Goal: Transaction & Acquisition: Purchase product/service

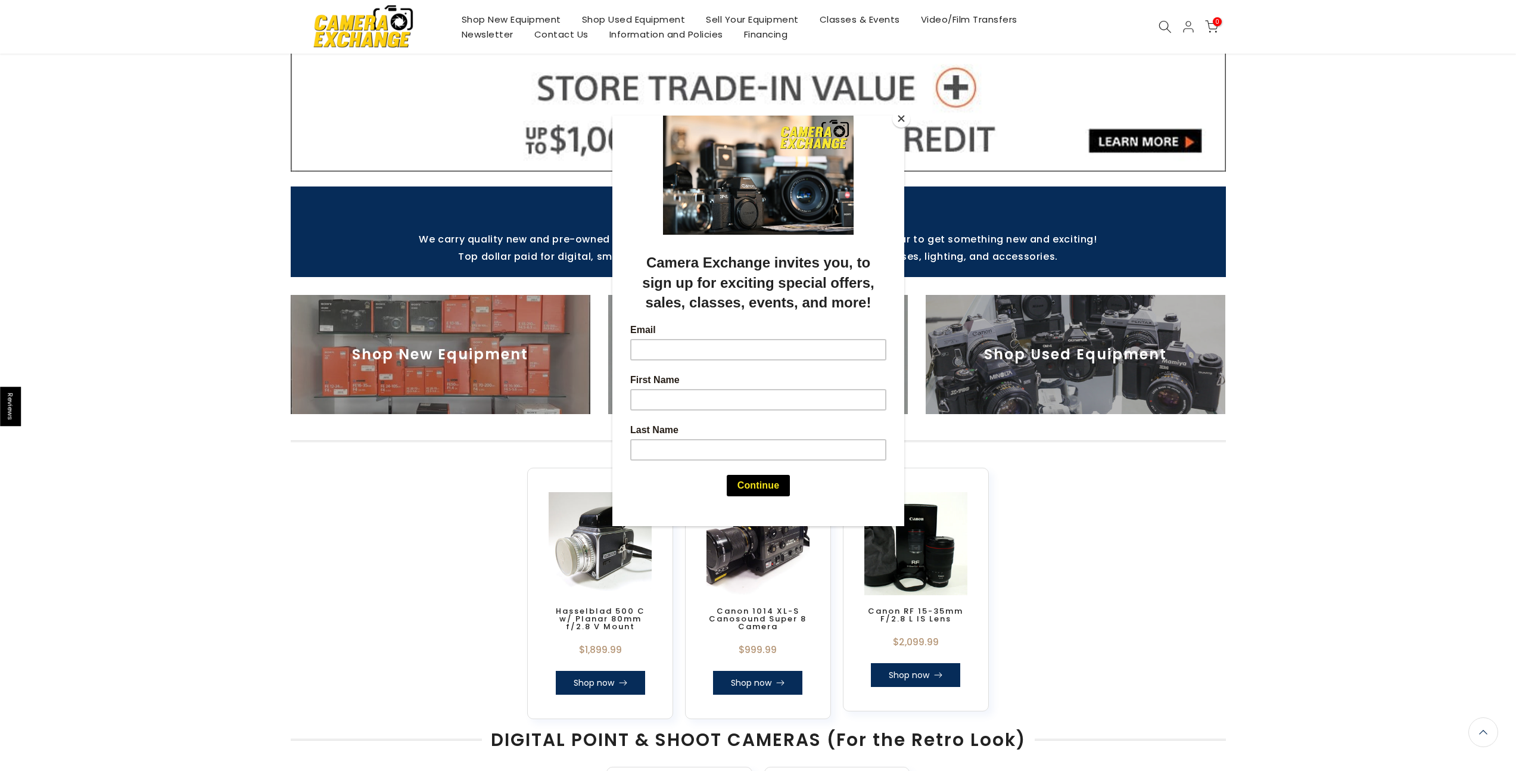
scroll to position [337, 0]
click at [910, 121] on div at bounding box center [758, 385] width 1516 height 771
click at [900, 121] on button "Close" at bounding box center [901, 119] width 18 height 18
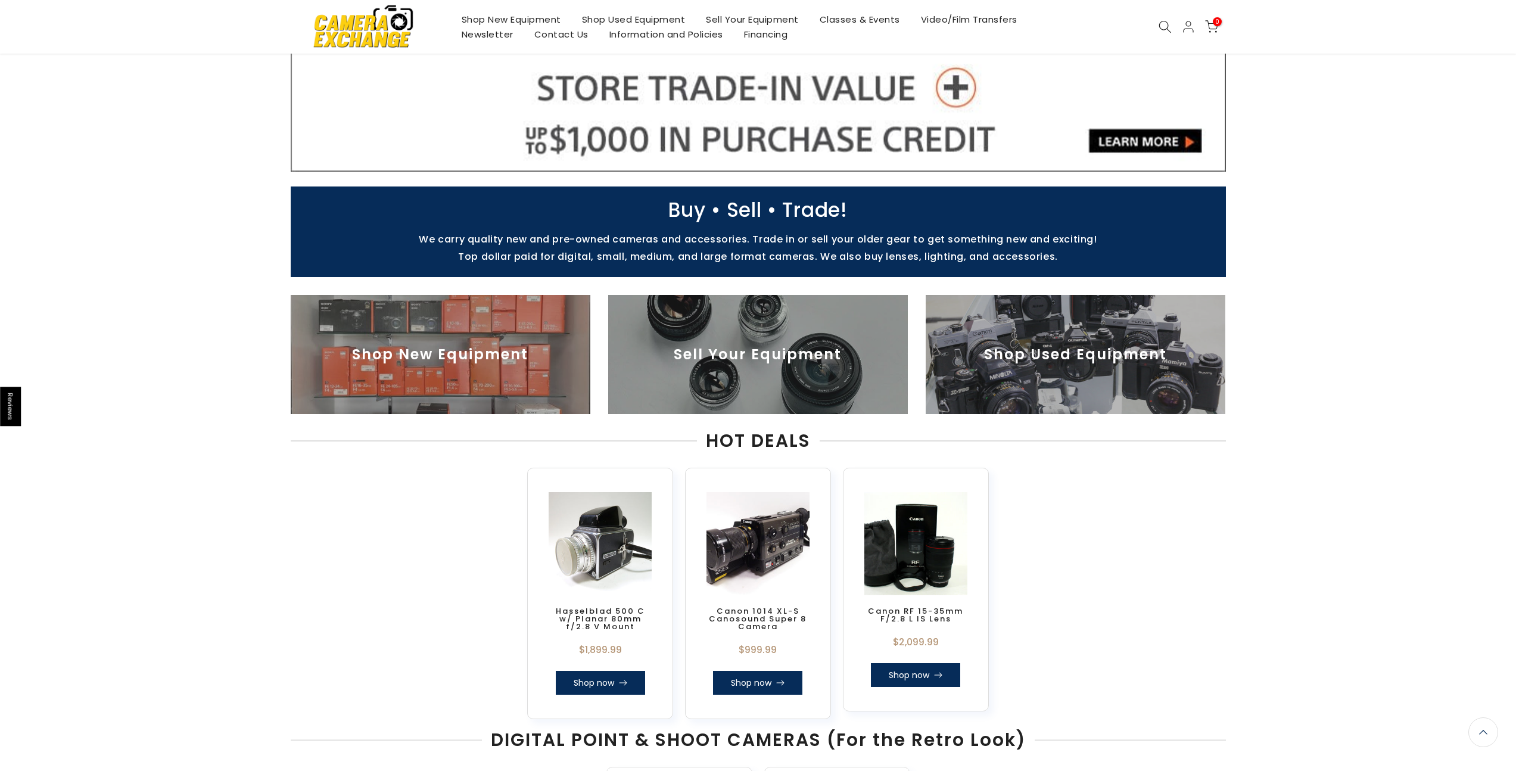
click at [1051, 320] on img at bounding box center [1075, 354] width 300 height 119
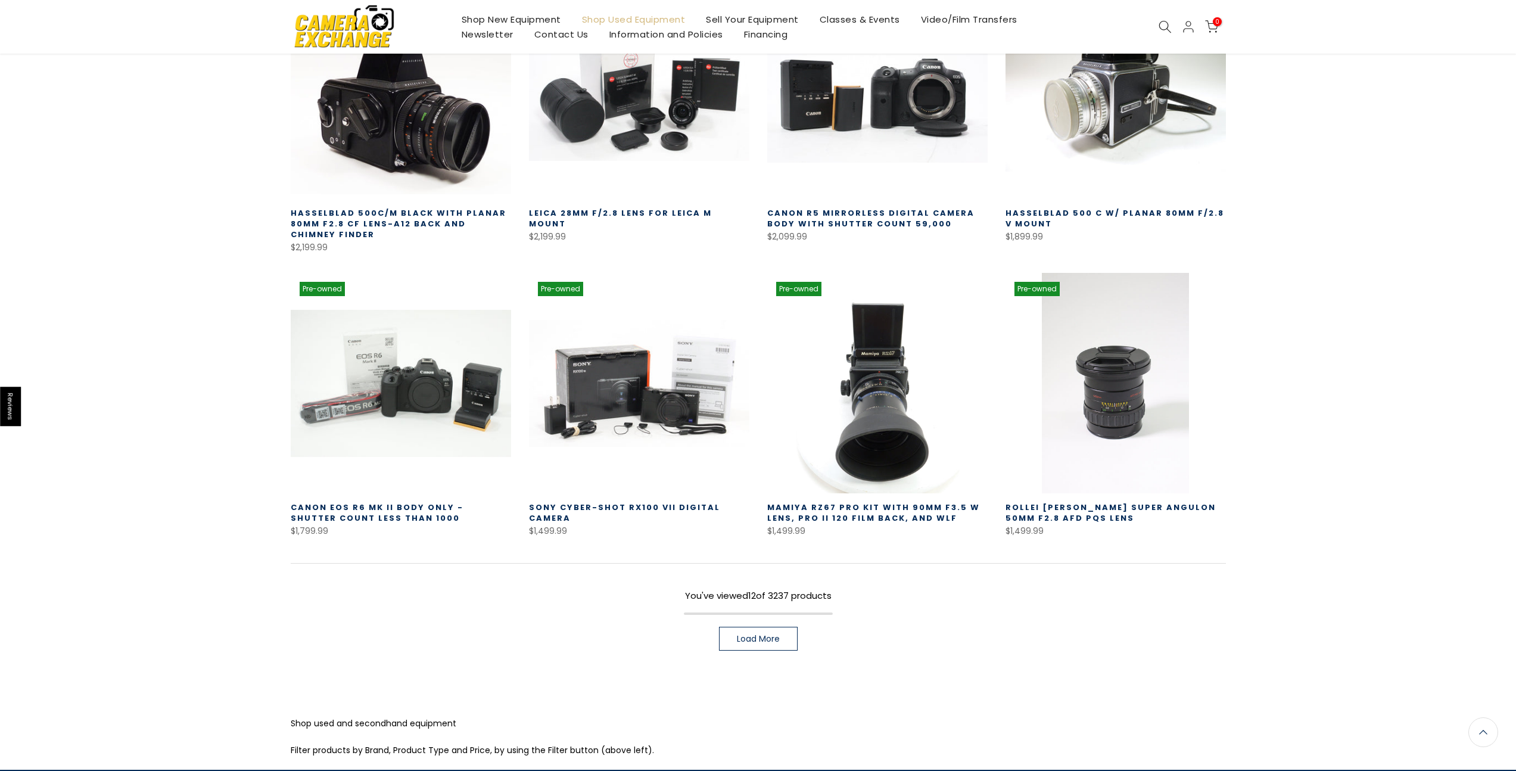
scroll to position [586, 0]
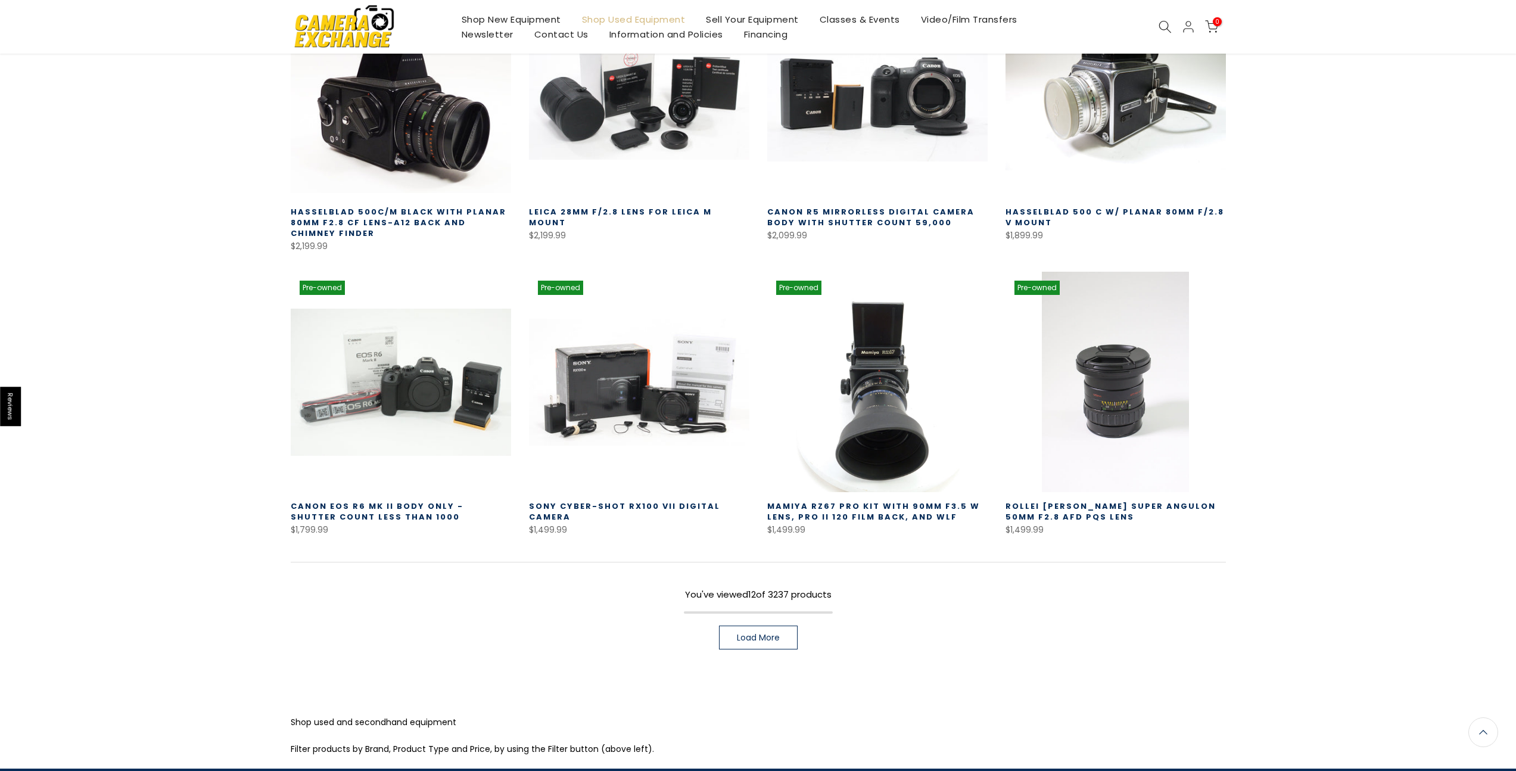
click at [783, 632] on link "Load More" at bounding box center [758, 637] width 79 height 24
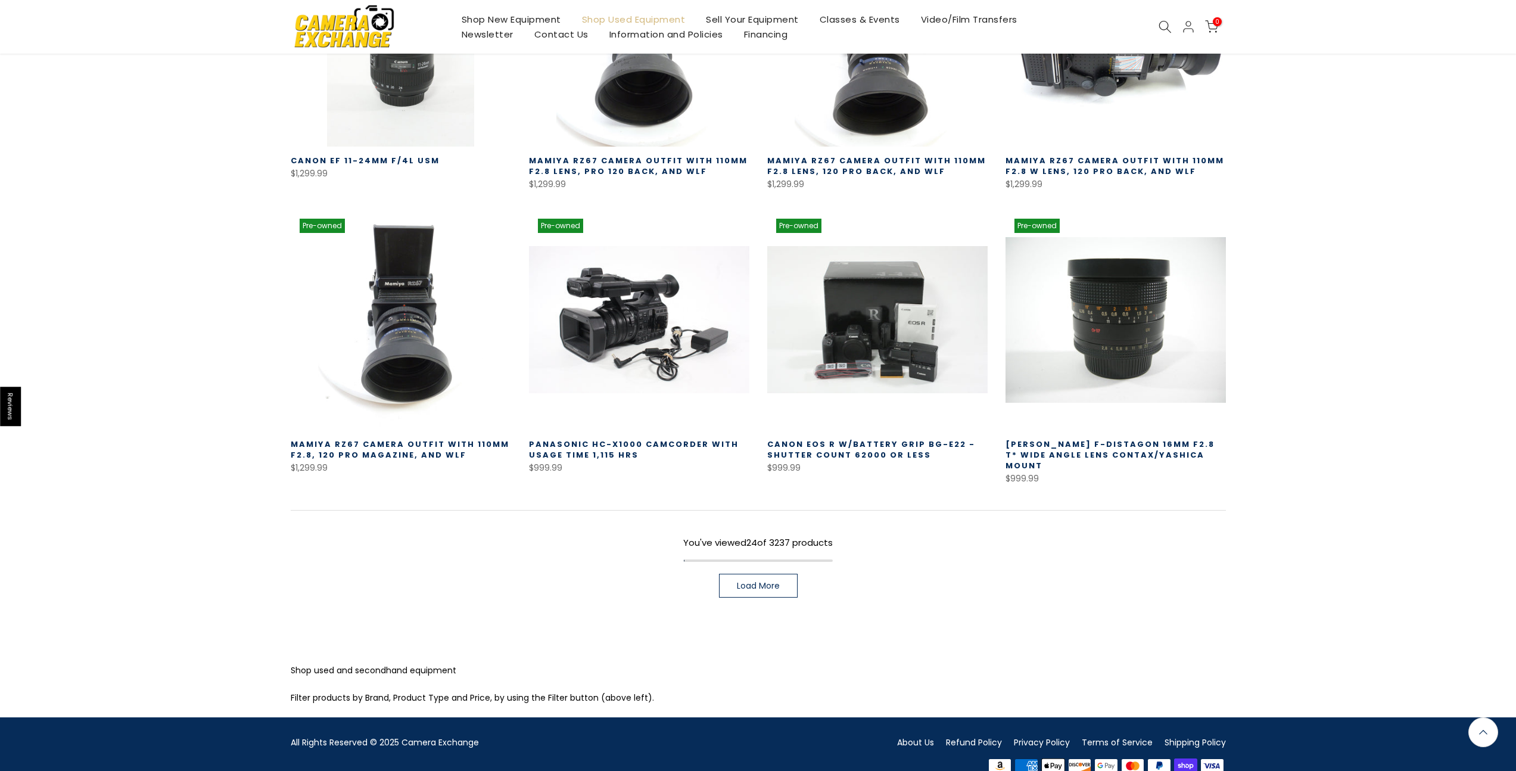
scroll to position [1510, 0]
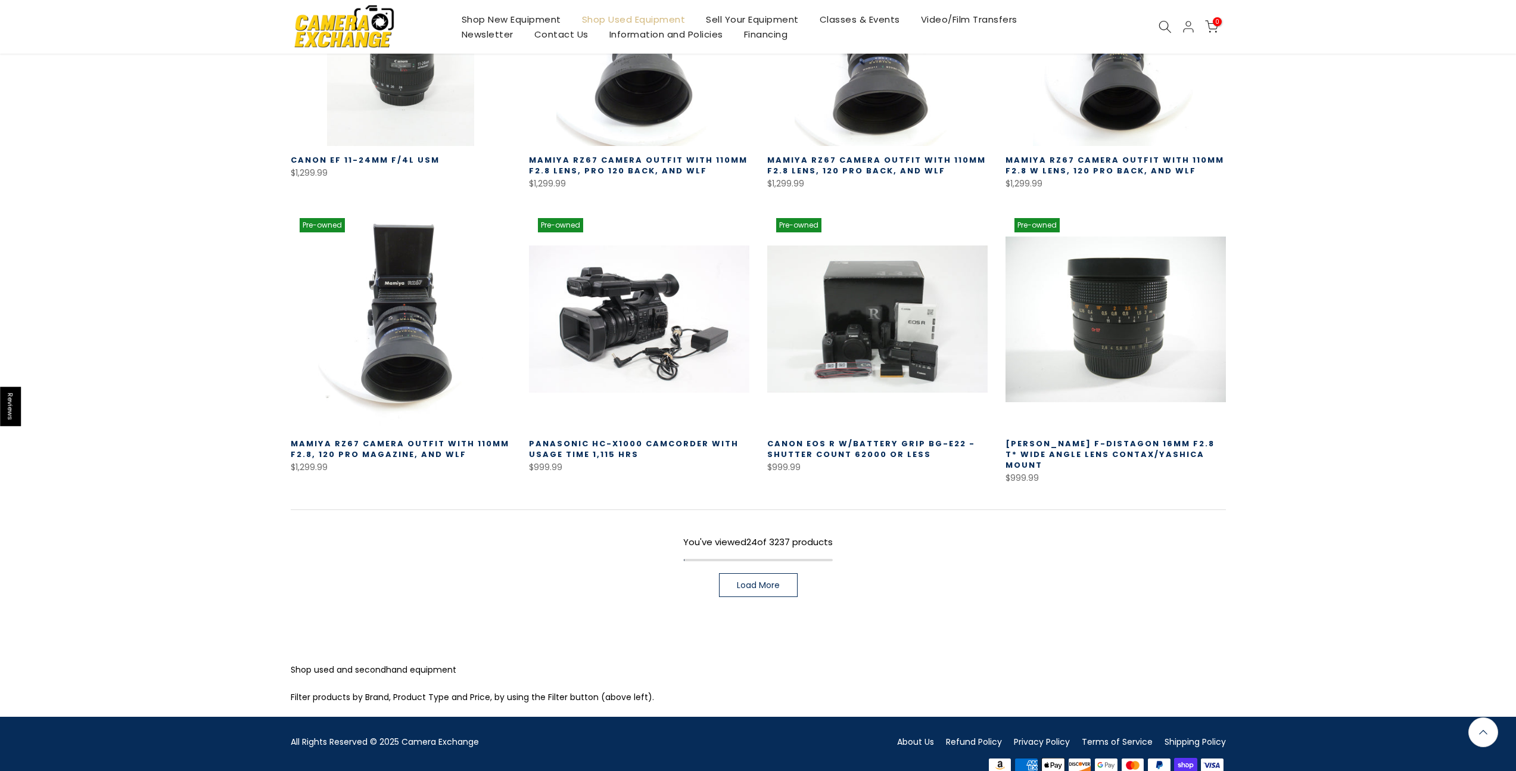
click at [746, 581] on span "Load More" at bounding box center [758, 585] width 43 height 8
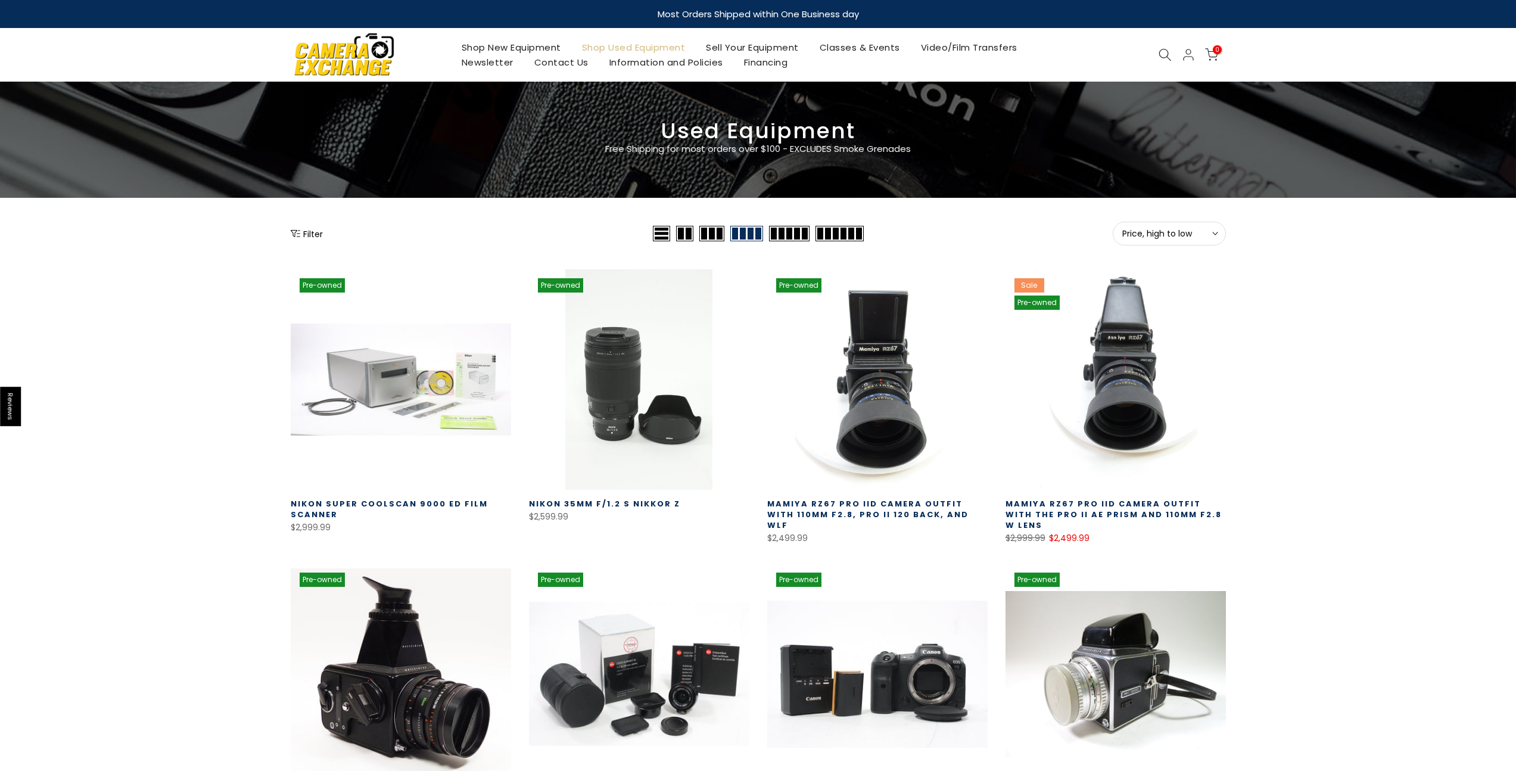
click at [1187, 228] on span "Price, high to low" at bounding box center [1169, 233] width 94 height 11
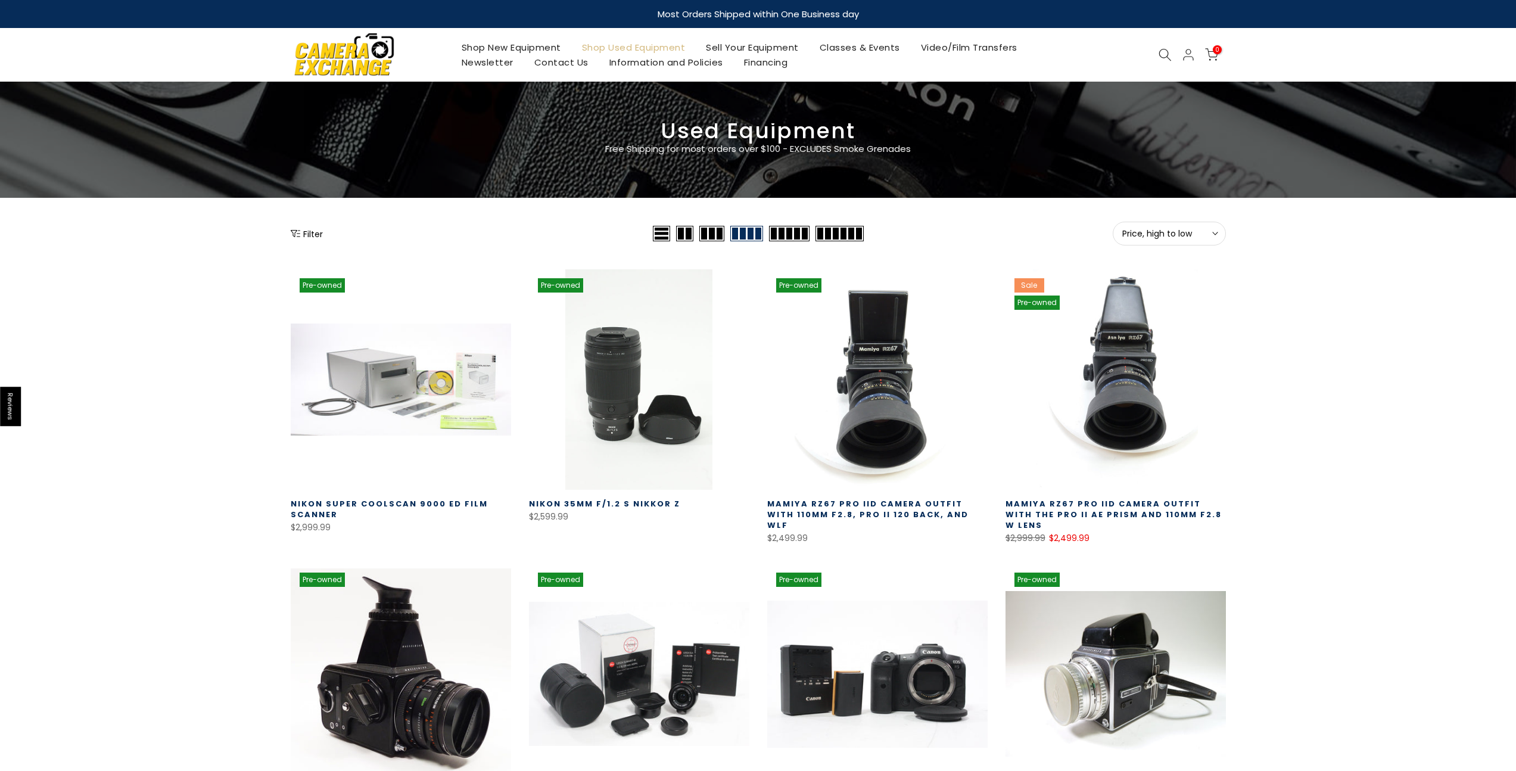
click at [1157, 61] on div "0 / $0.00" at bounding box center [1188, 55] width 69 height 14
click at [1161, 54] on icon at bounding box center [1164, 54] width 13 height 13
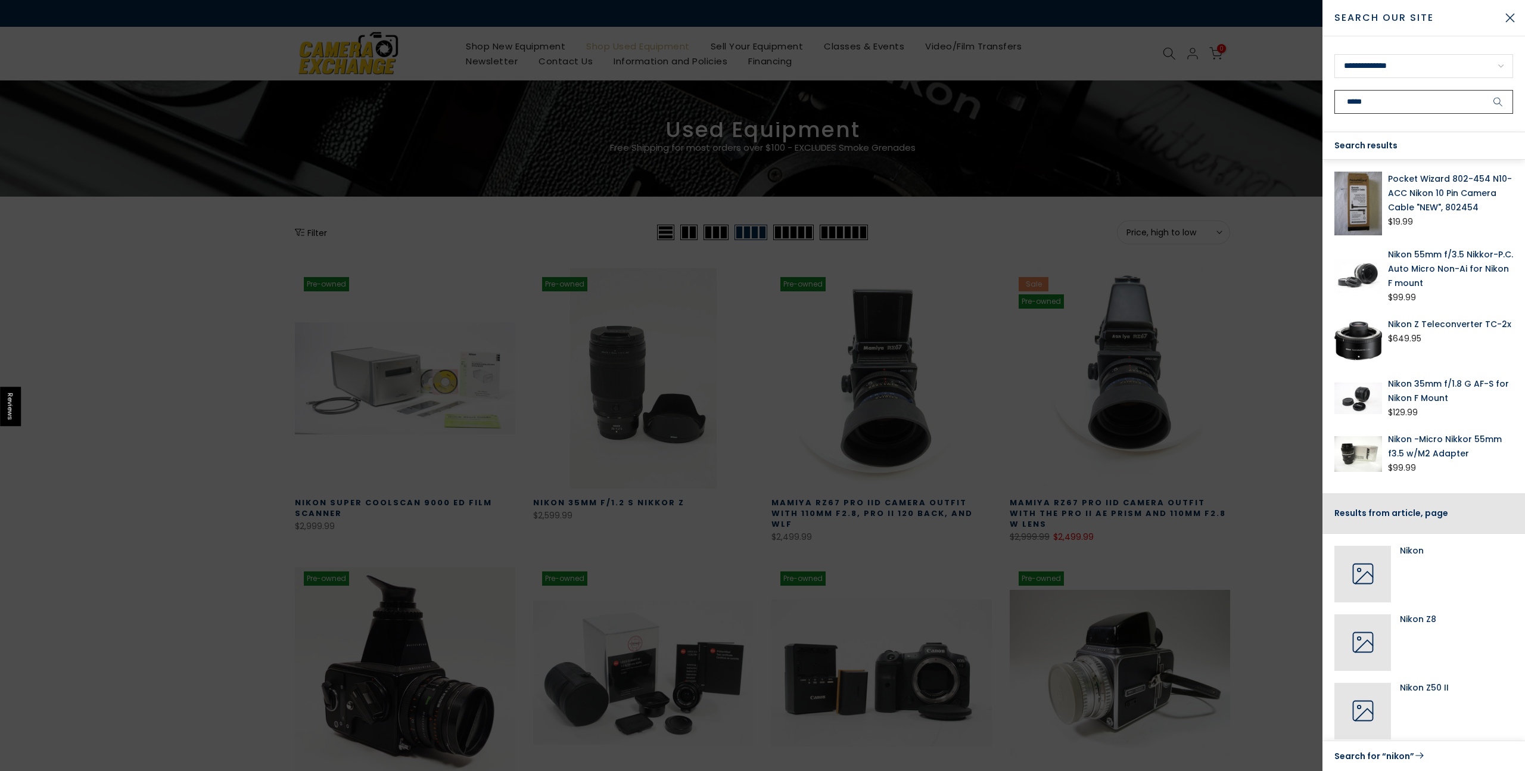
type input "*****"
click at [1334, 68] on select "**********" at bounding box center [1423, 66] width 179 height 24
select select "**********"
click at [1334, 54] on select "**********" at bounding box center [1423, 66] width 179 height 24
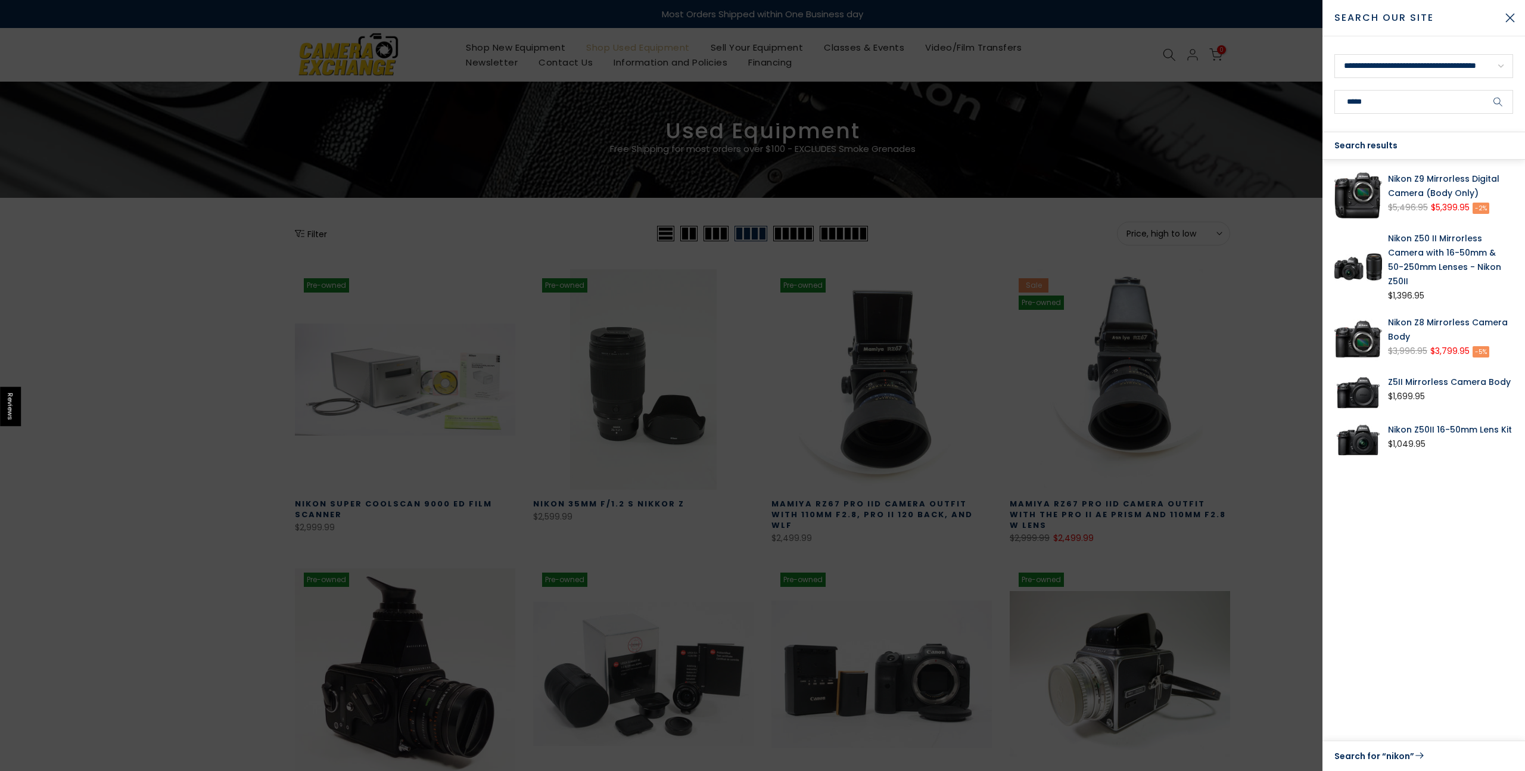
click at [1434, 375] on link "Z5II Mirrorless Camera Body" at bounding box center [1450, 382] width 125 height 14
click at [1423, 259] on link "Nikon Z50 II Mirrorless Camera with 16-50mm & 50-250mm Lenses - Nikon Z50II" at bounding box center [1450, 259] width 125 height 57
click at [1510, 17] on button "Close Search" at bounding box center [1510, 18] width 30 height 30
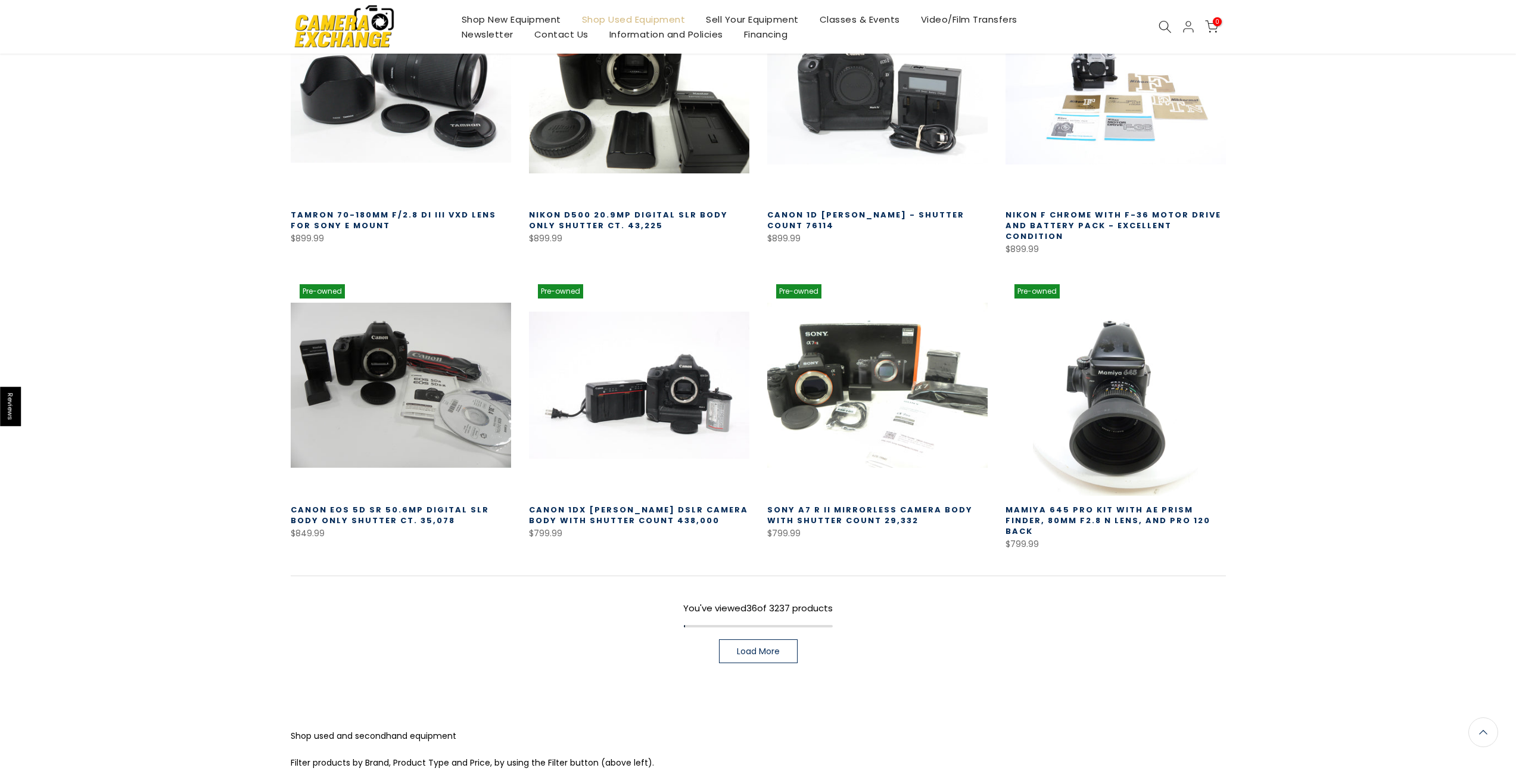
scroll to position [2318, 0]
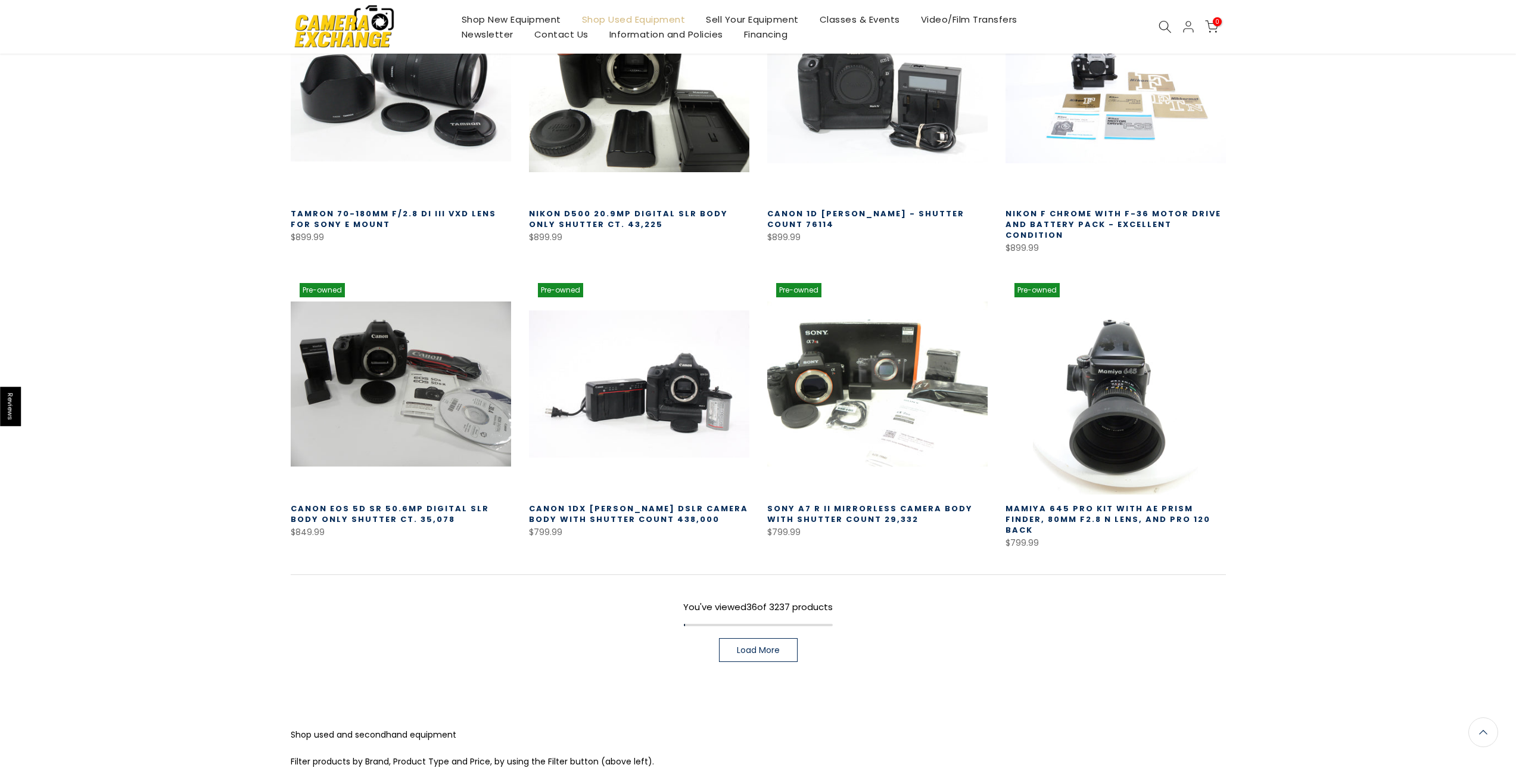
click at [769, 646] on span "Load More" at bounding box center [758, 650] width 43 height 8
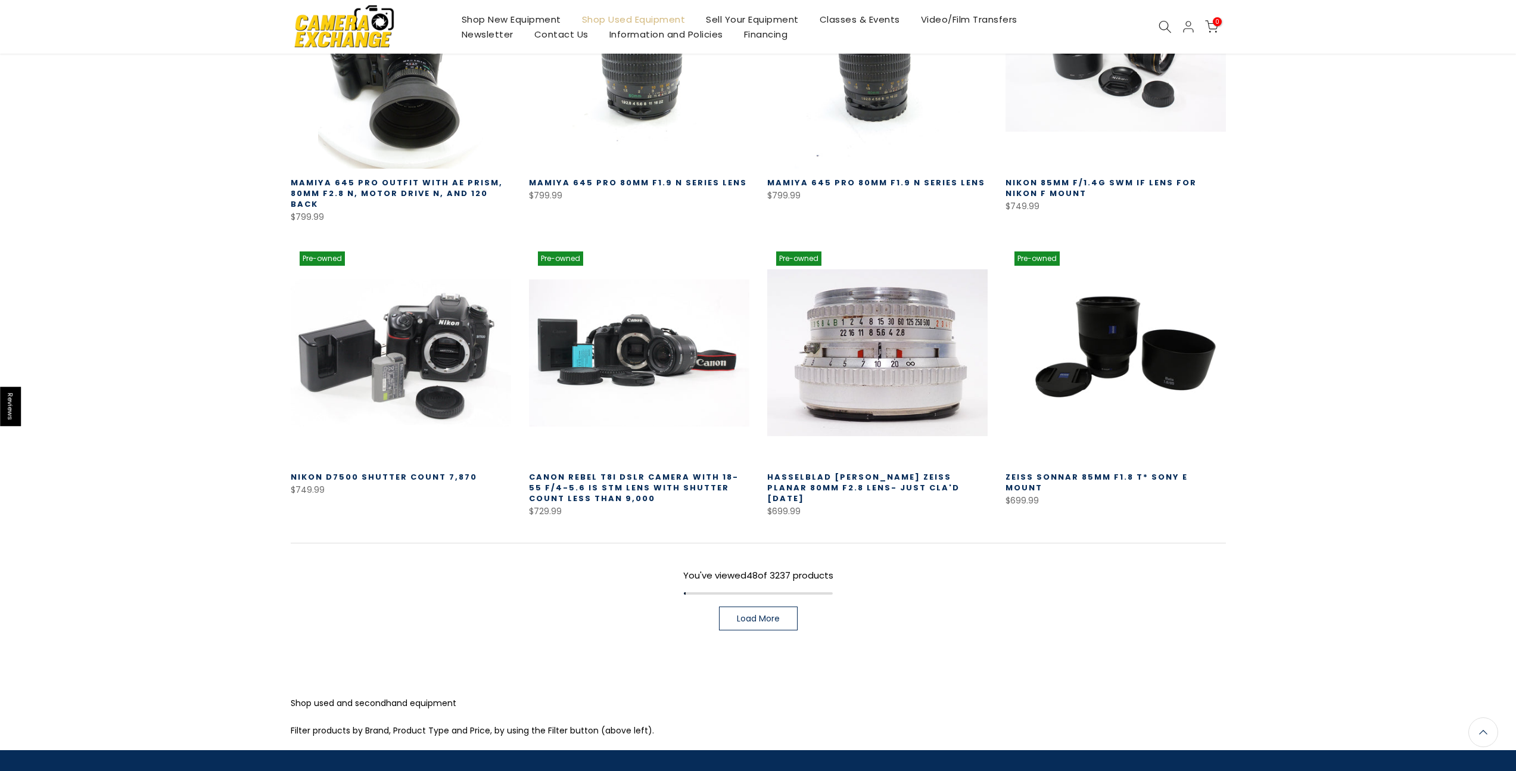
scroll to position [3233, 0]
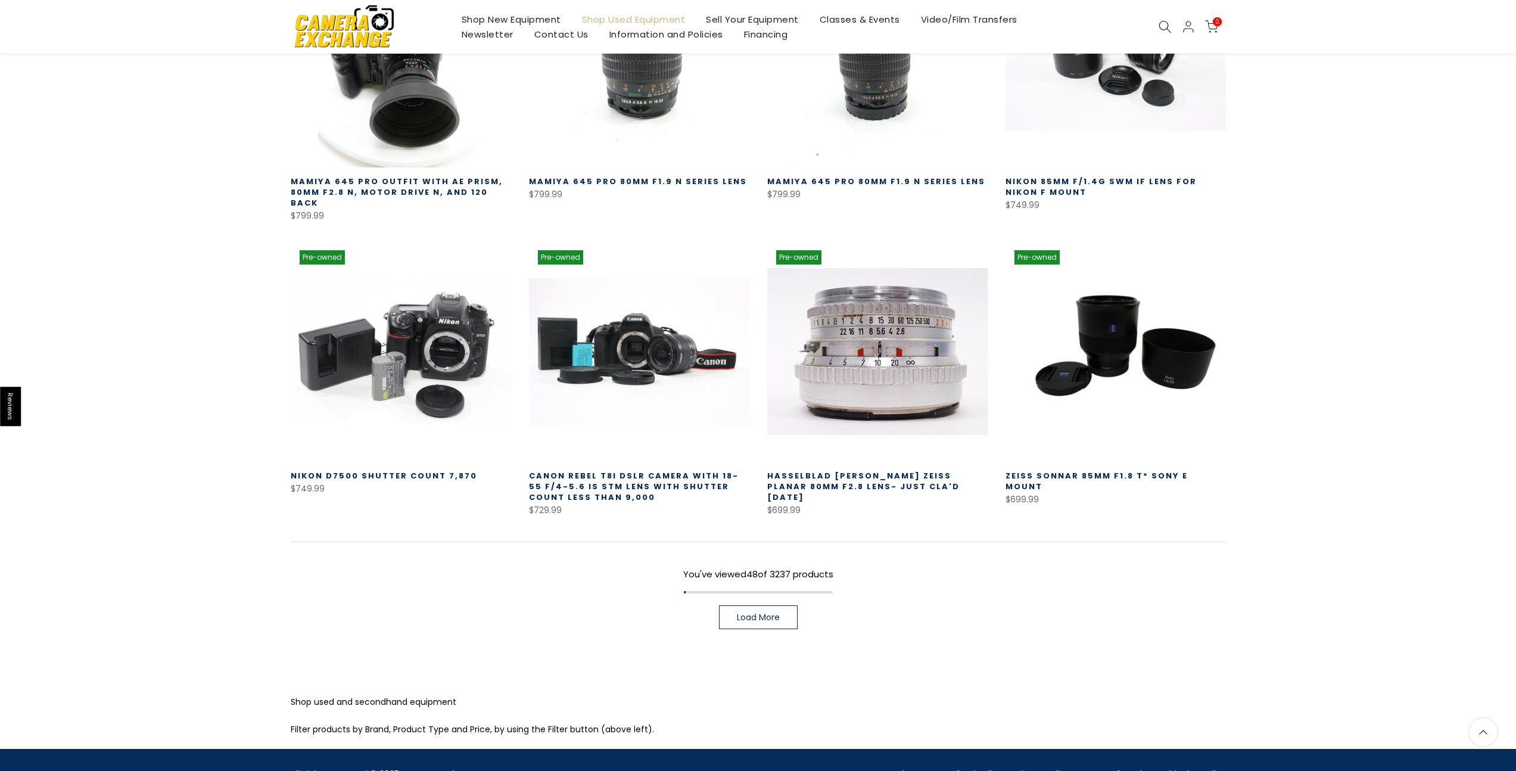
click at [776, 613] on span "Load More" at bounding box center [758, 617] width 43 height 8
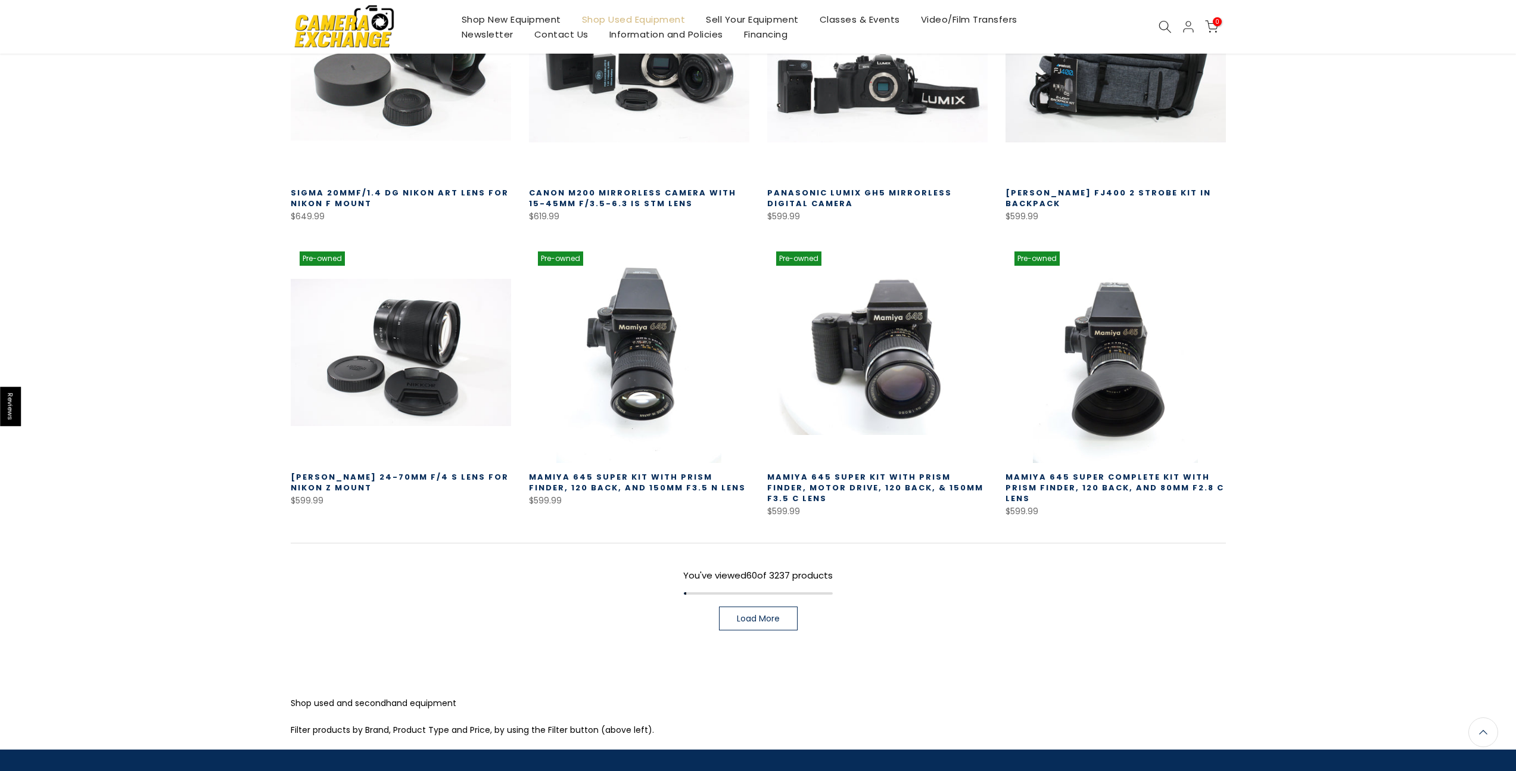
scroll to position [4095, 0]
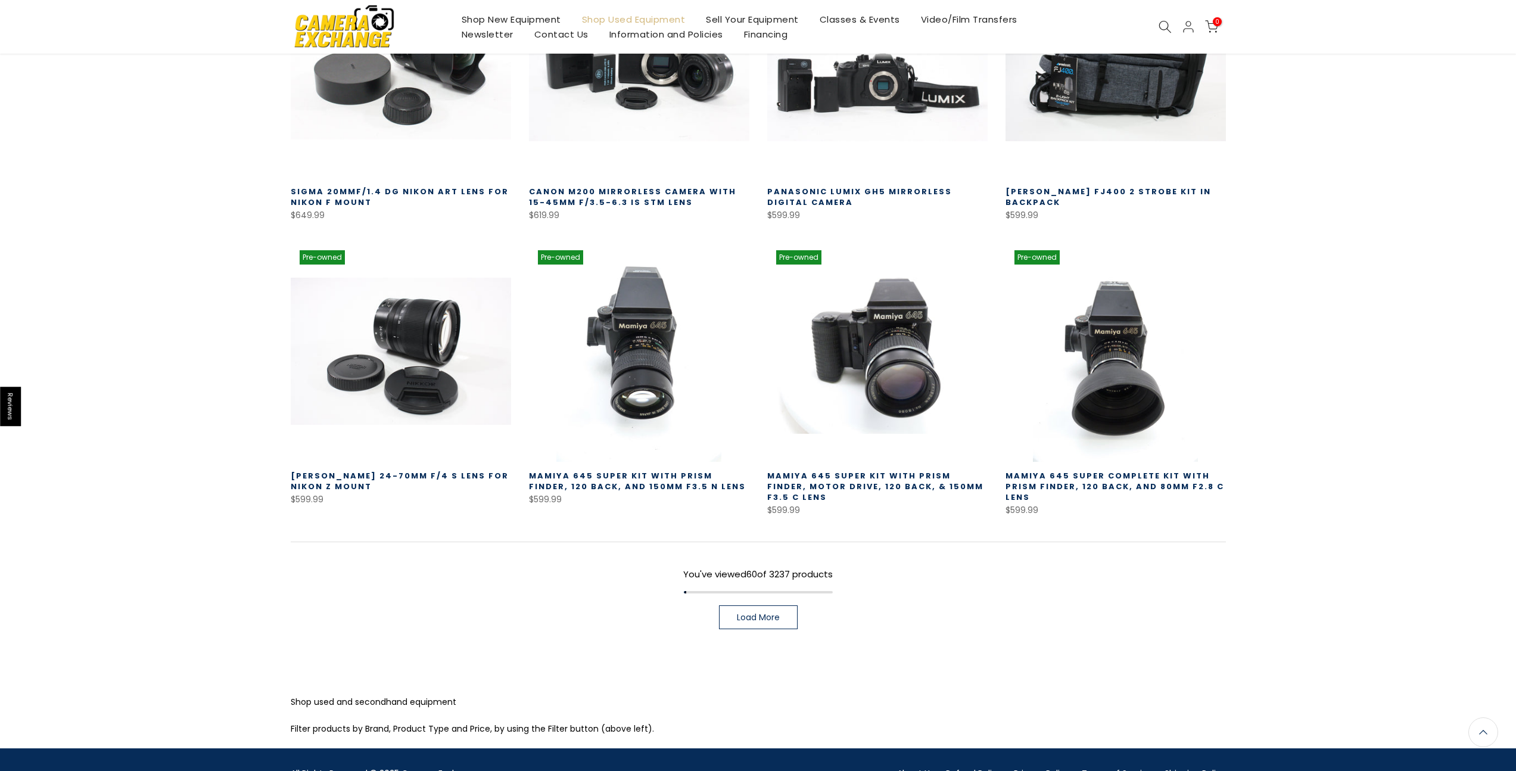
click at [752, 613] on span "Load More" at bounding box center [758, 617] width 43 height 8
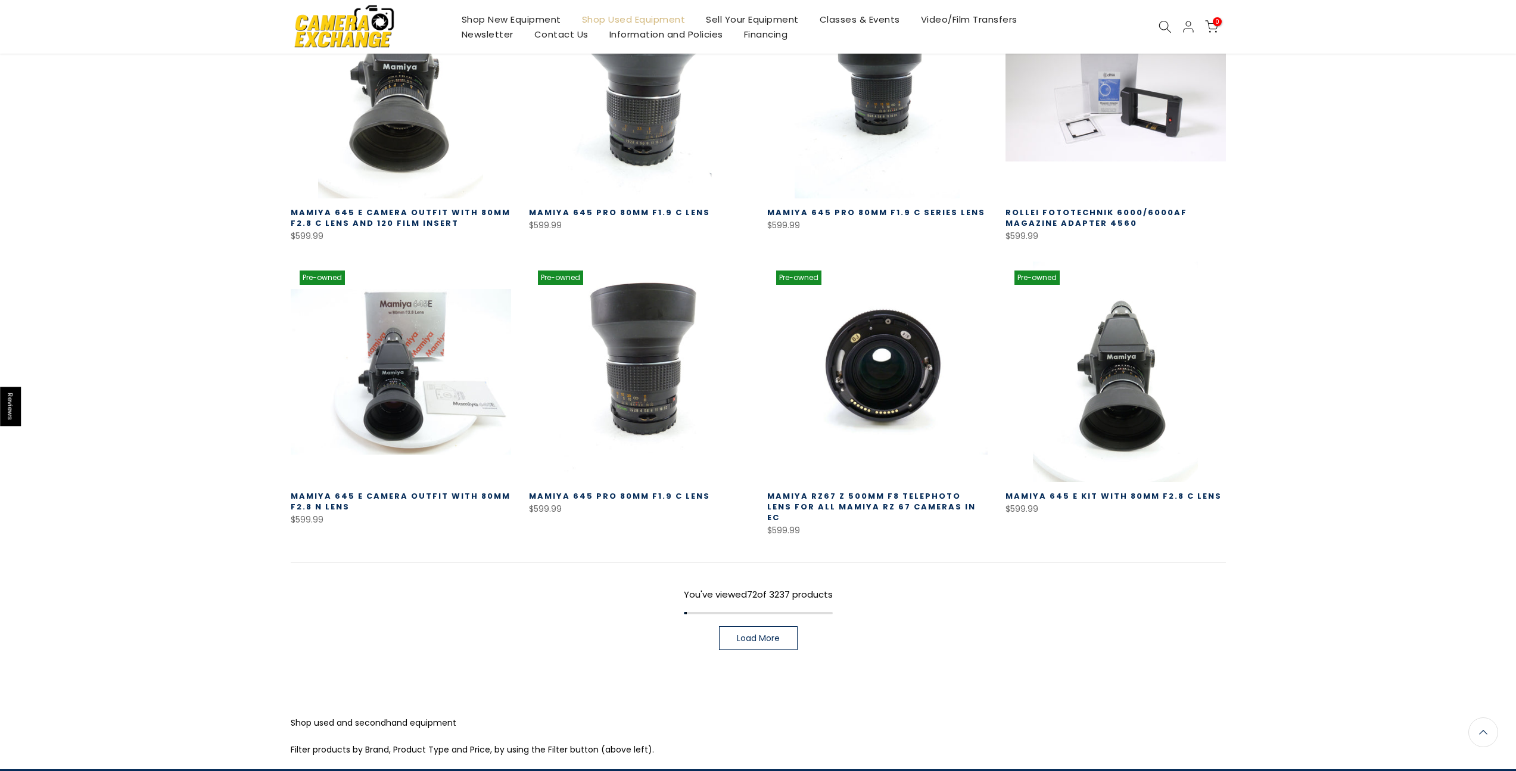
scroll to position [4937, 0]
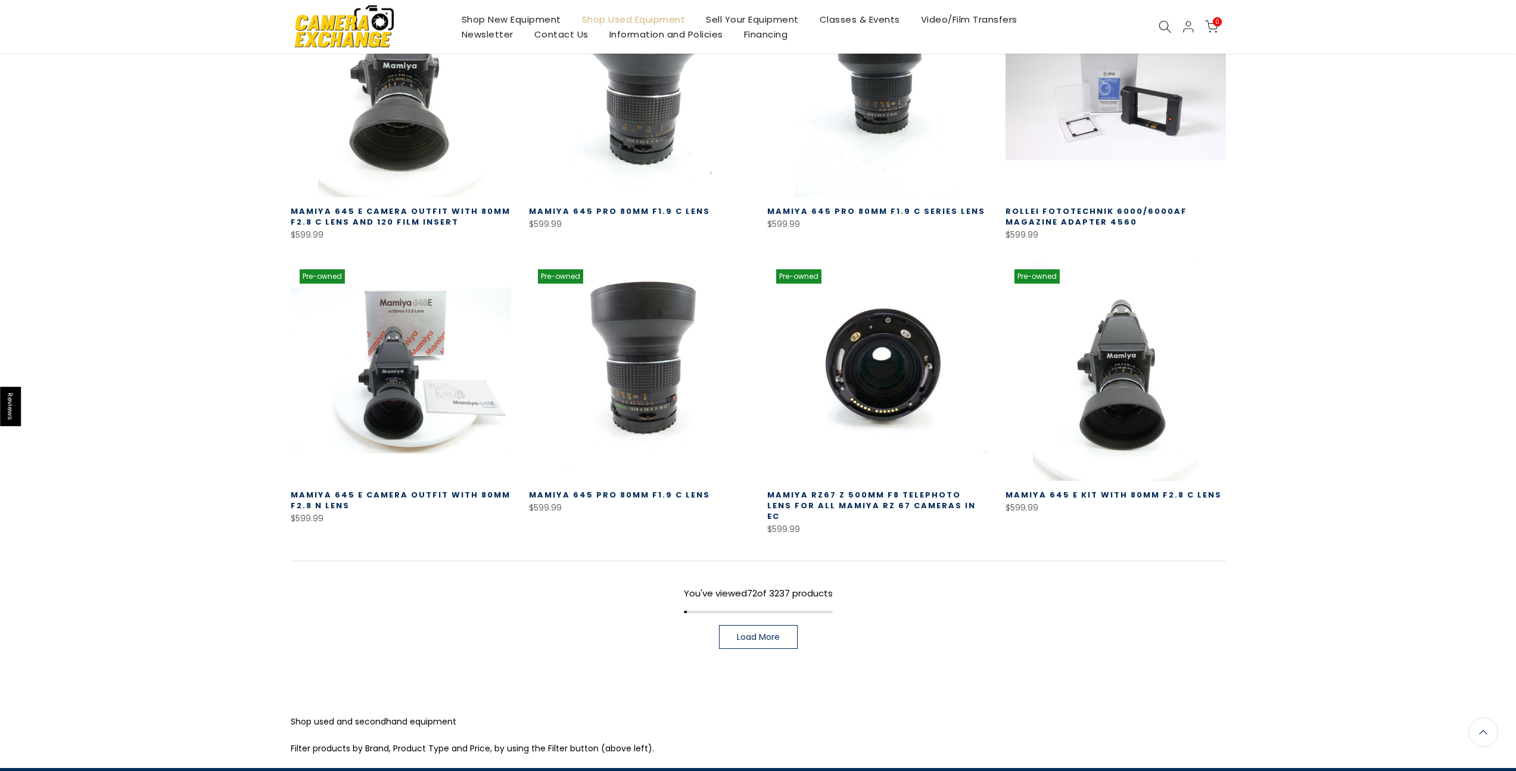
click at [740, 632] on span "Load More" at bounding box center [758, 636] width 43 height 8
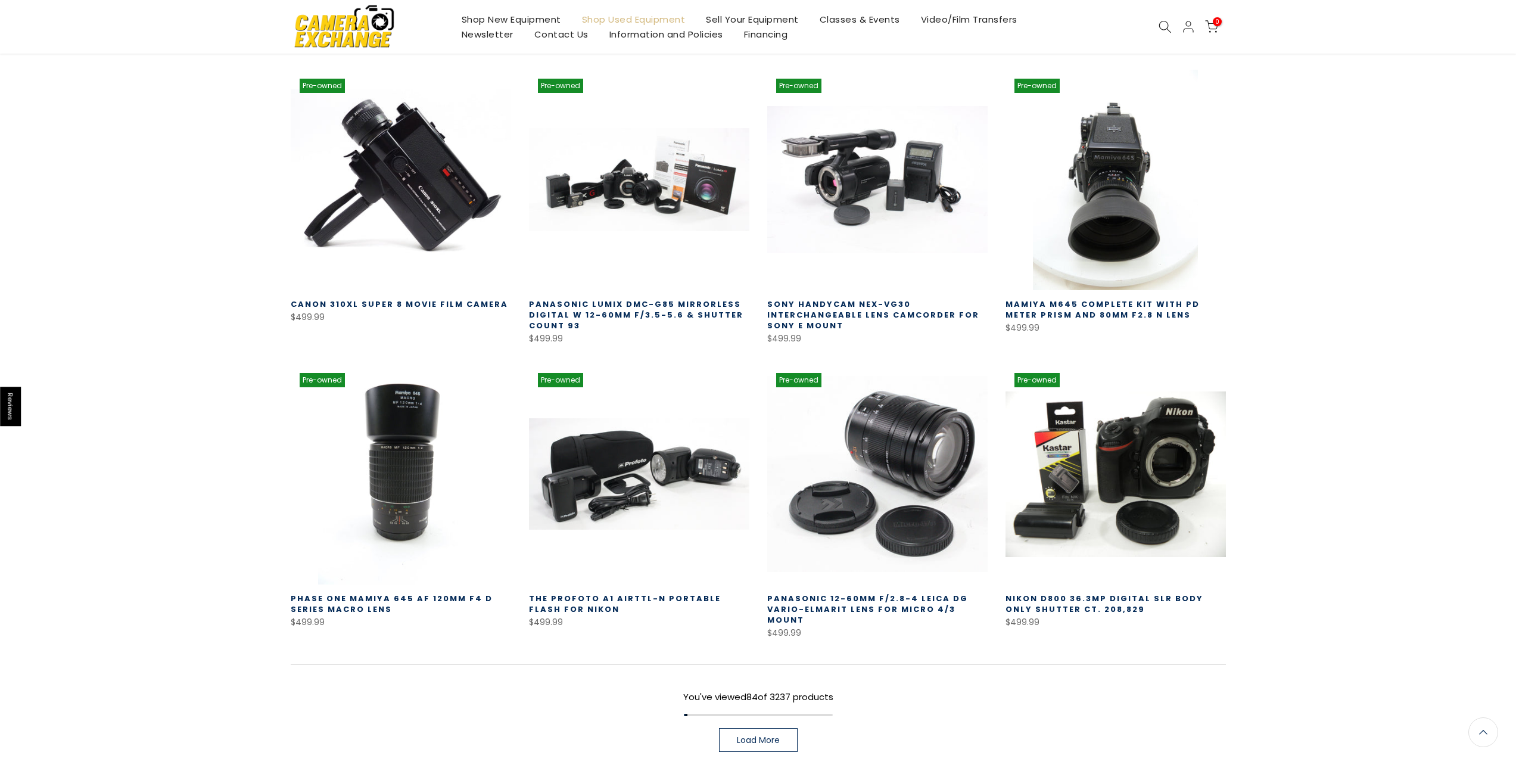
scroll to position [5715, 0]
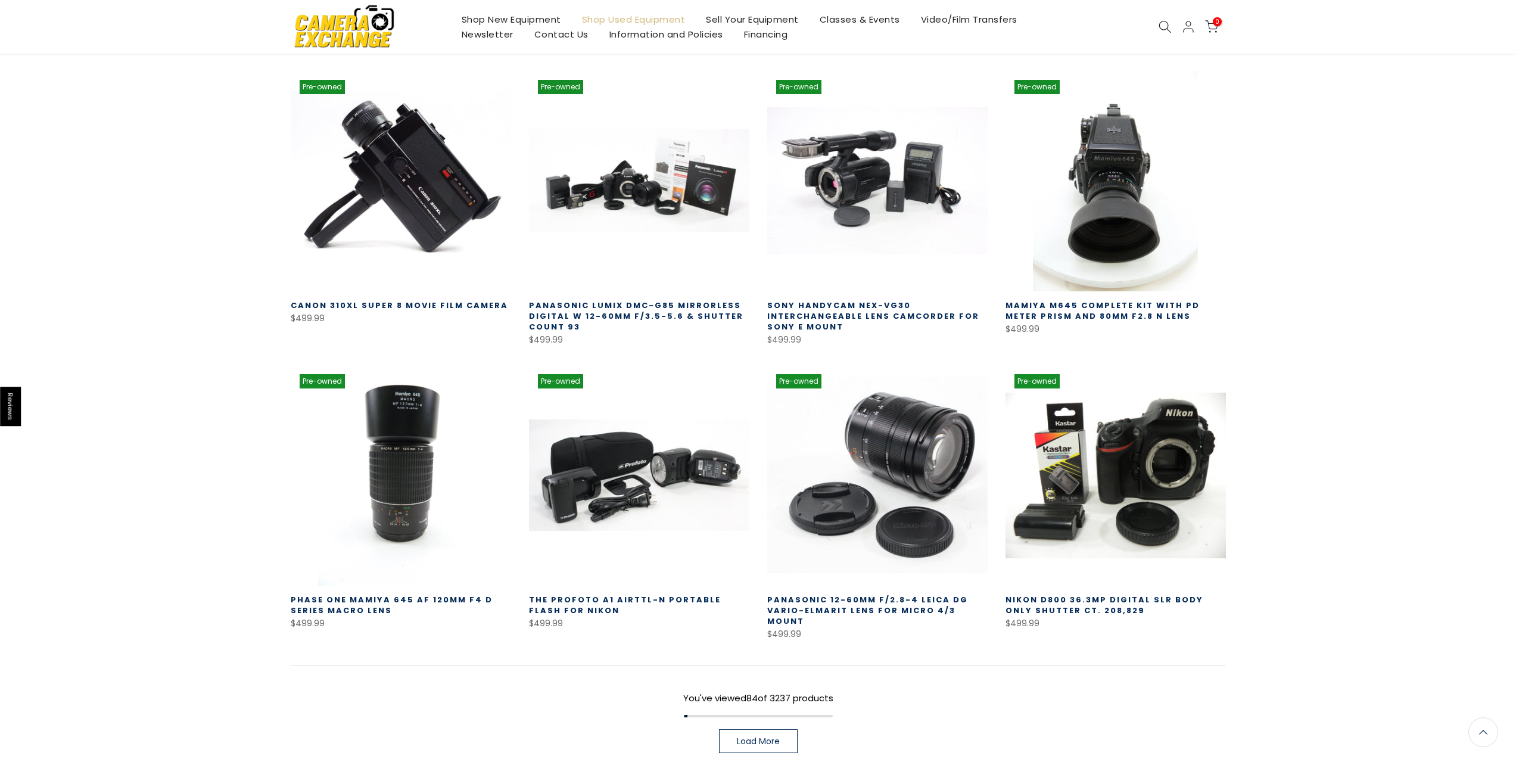
click at [753, 737] on span "Load More" at bounding box center [758, 741] width 43 height 8
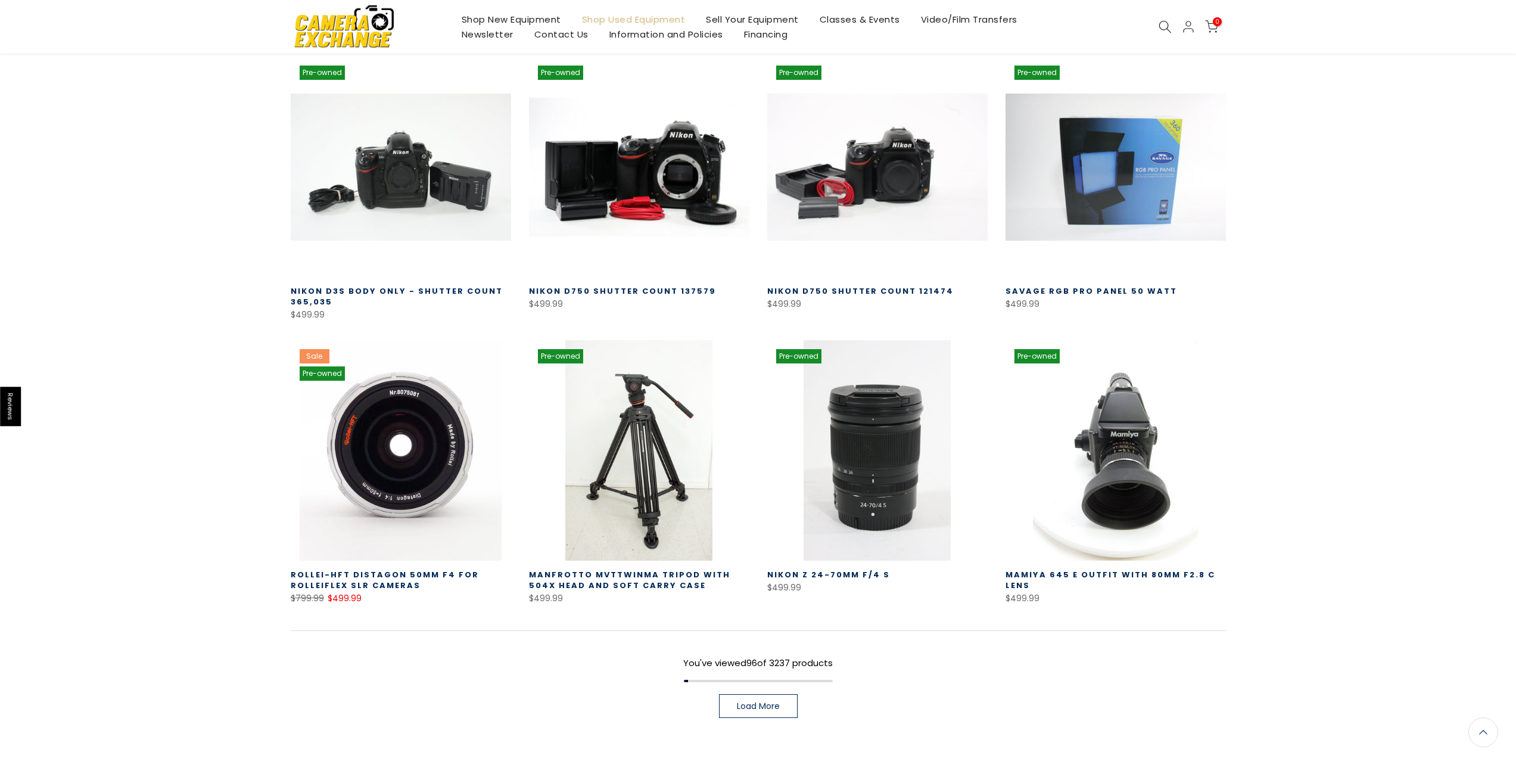
scroll to position [6656, 0]
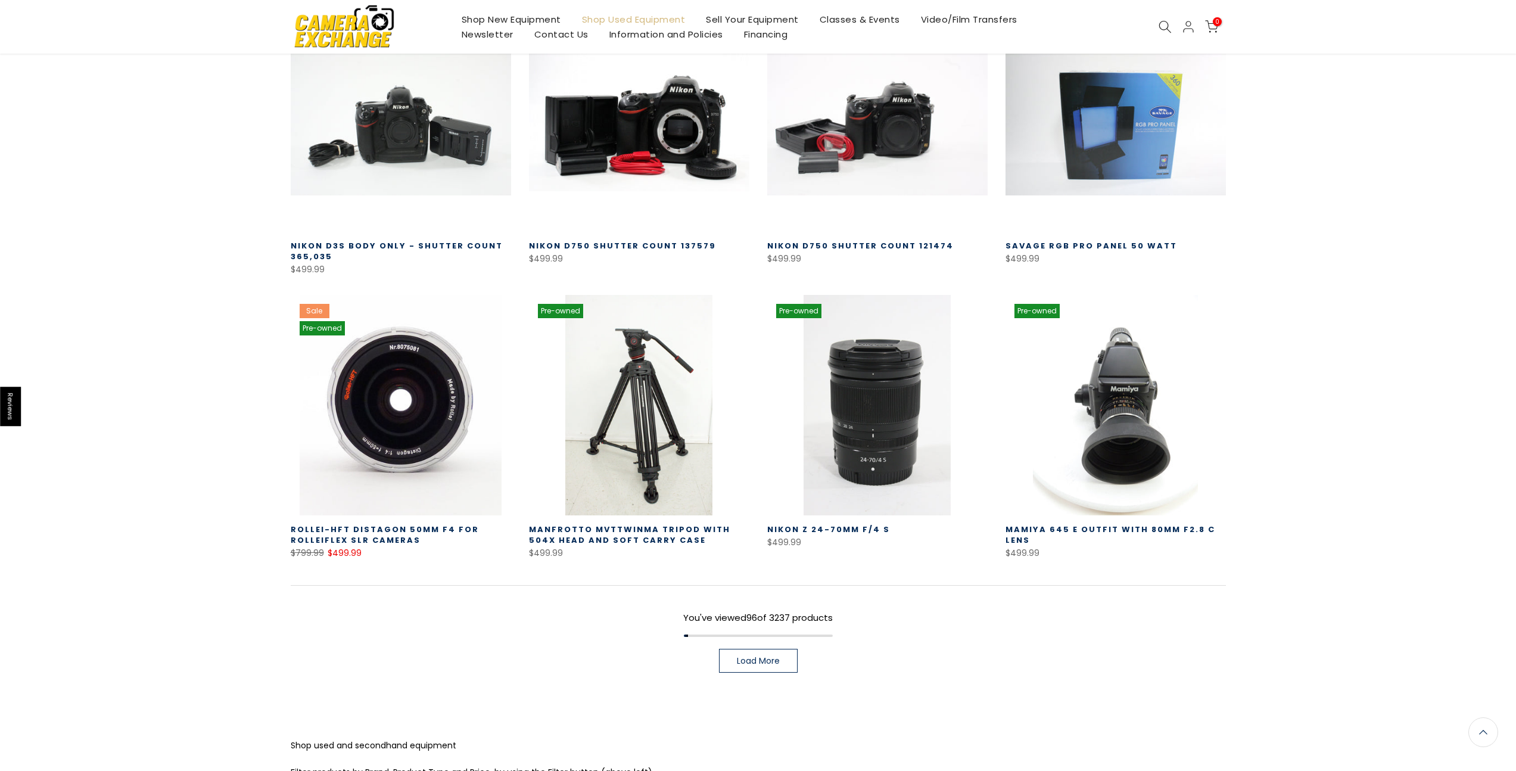
click at [724, 649] on link "Load More" at bounding box center [758, 661] width 79 height 24
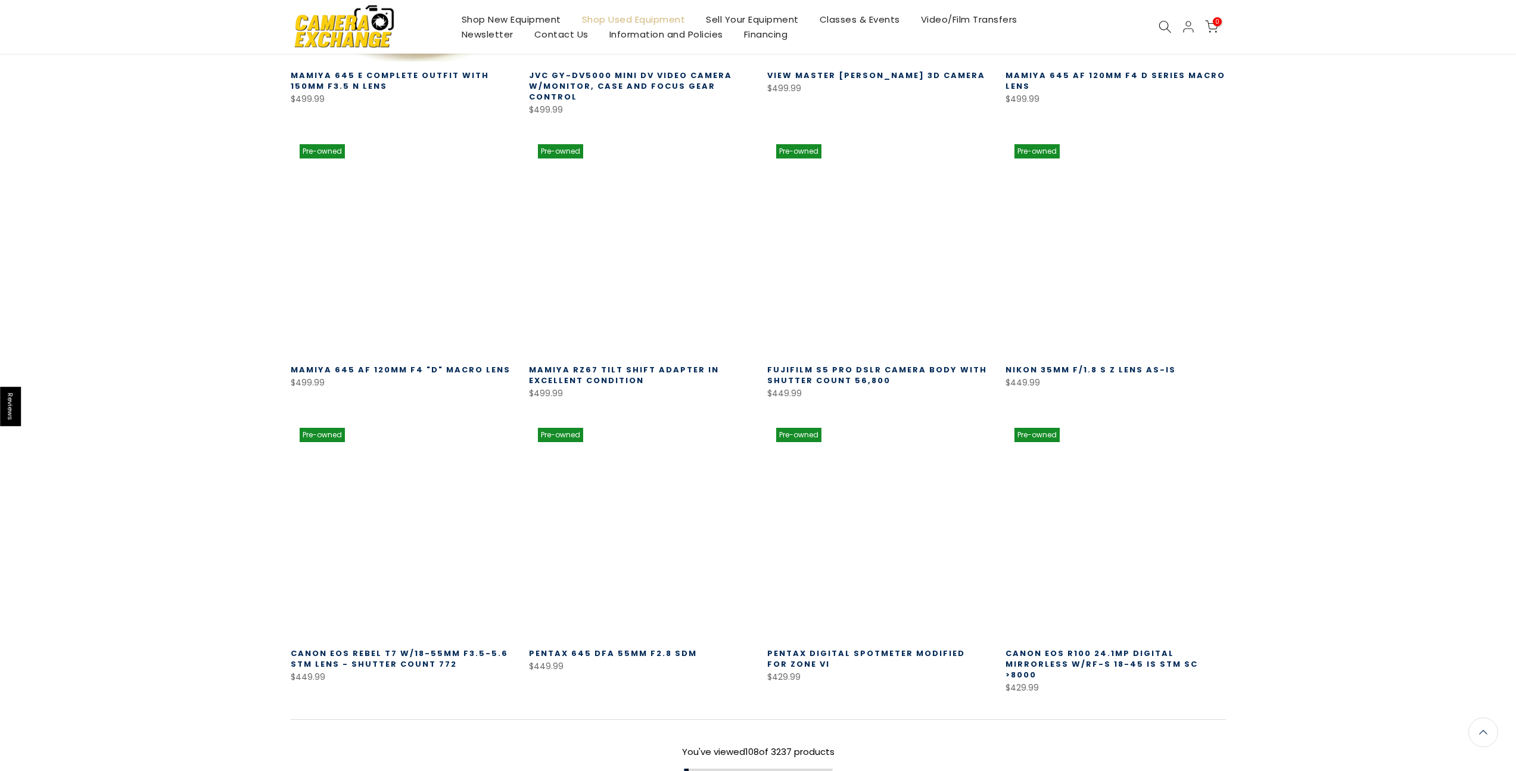
scroll to position [7394, 0]
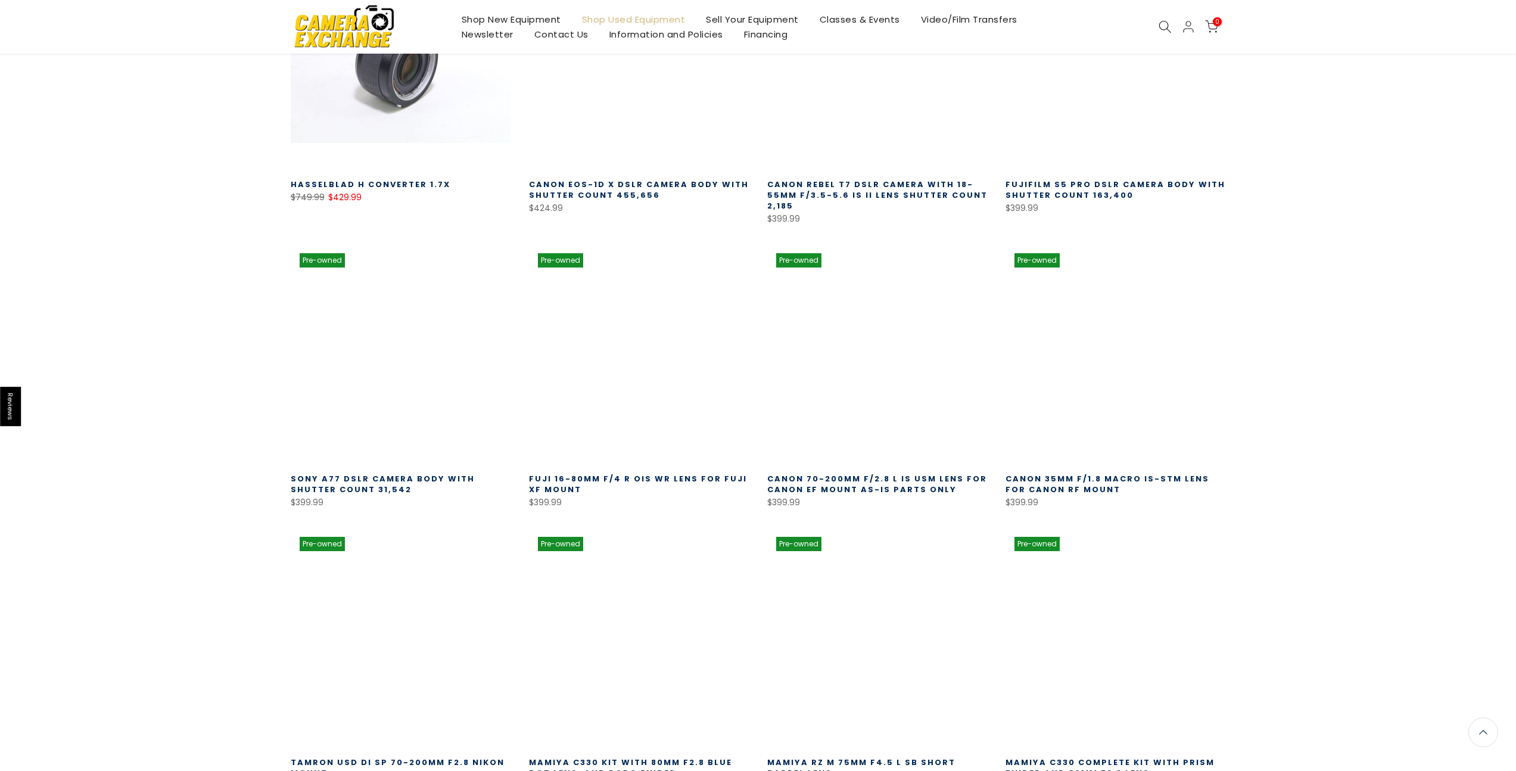
scroll to position [8380, 0]
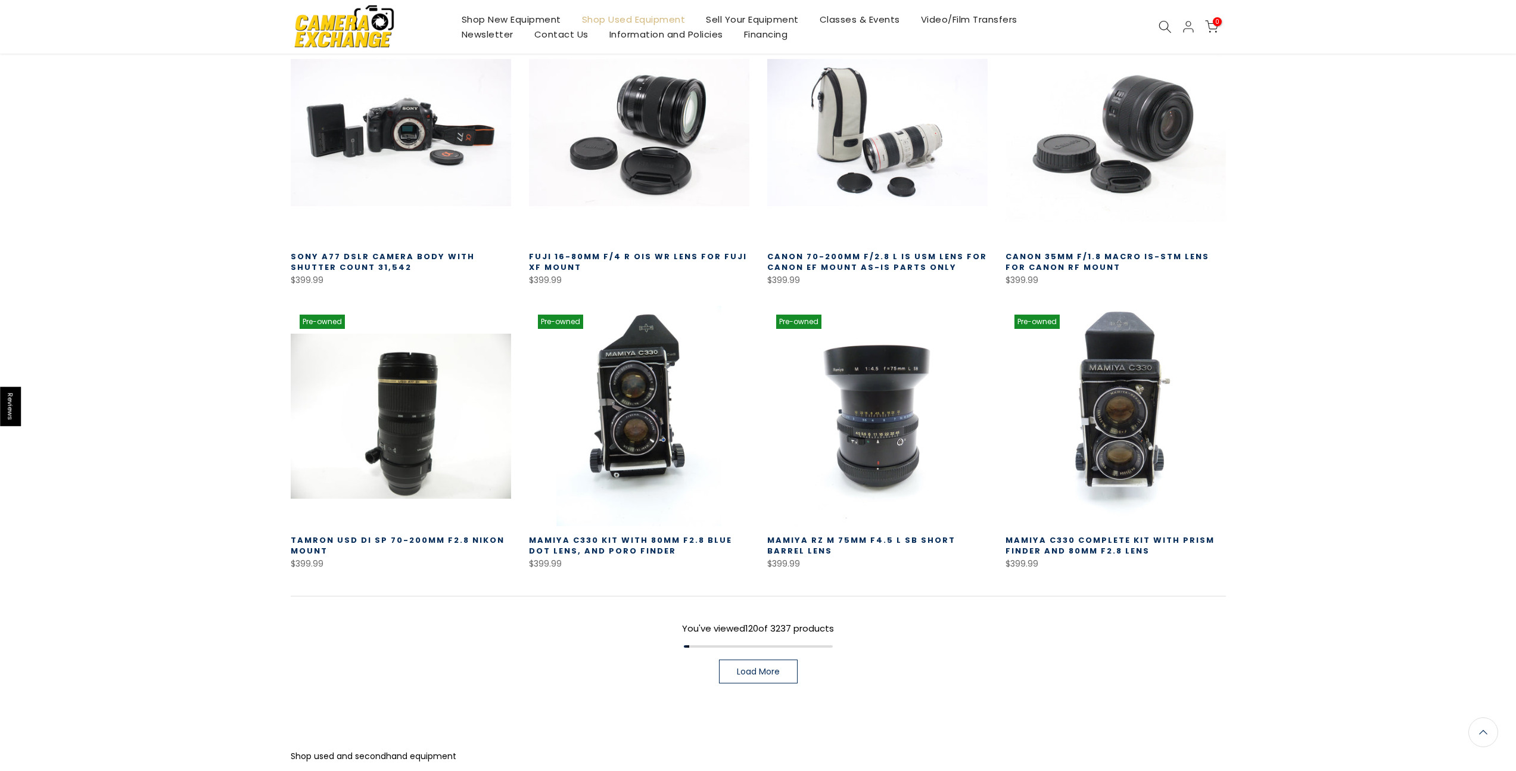
click at [737, 667] on span "Load More" at bounding box center [758, 671] width 43 height 8
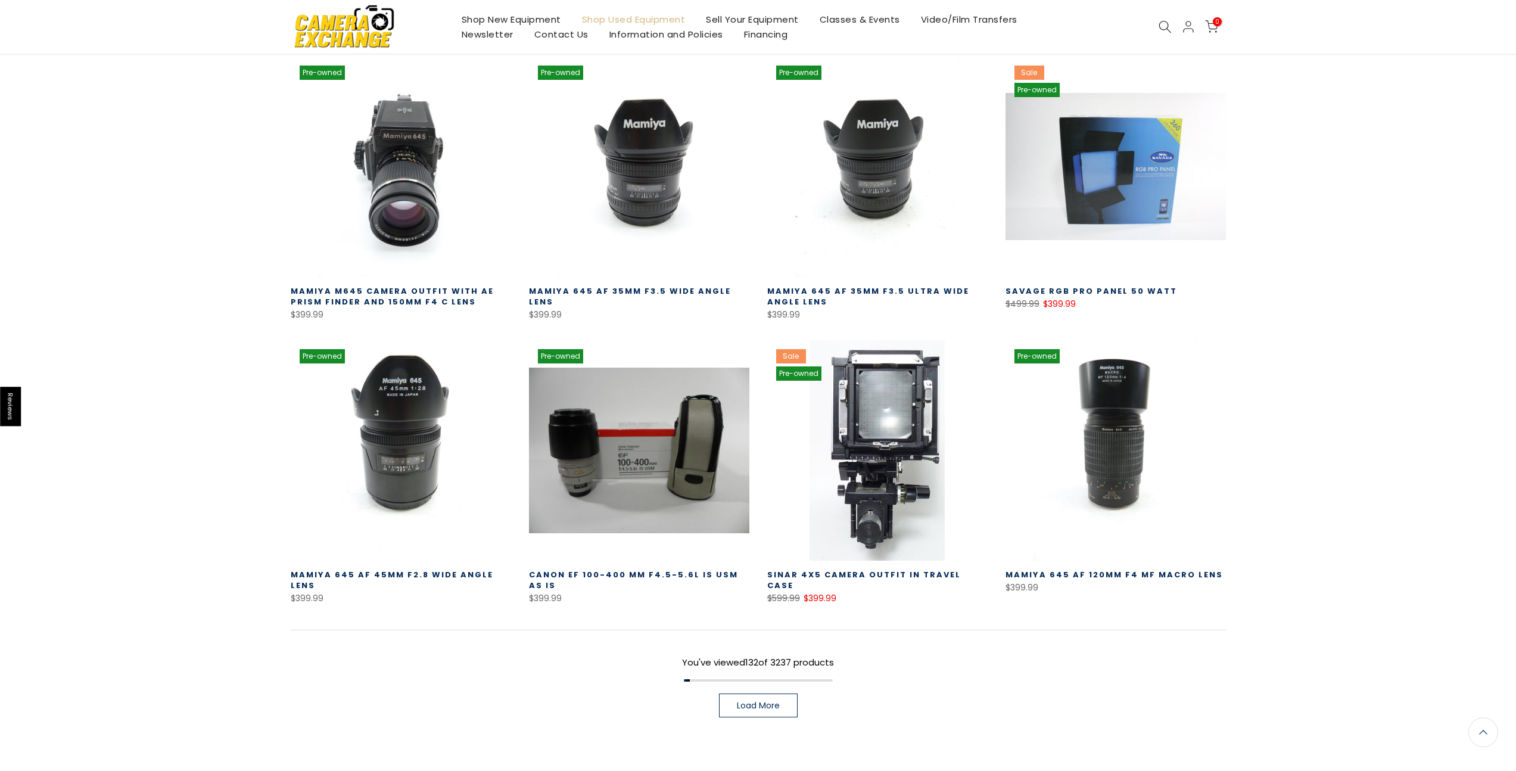
scroll to position [9230, 0]
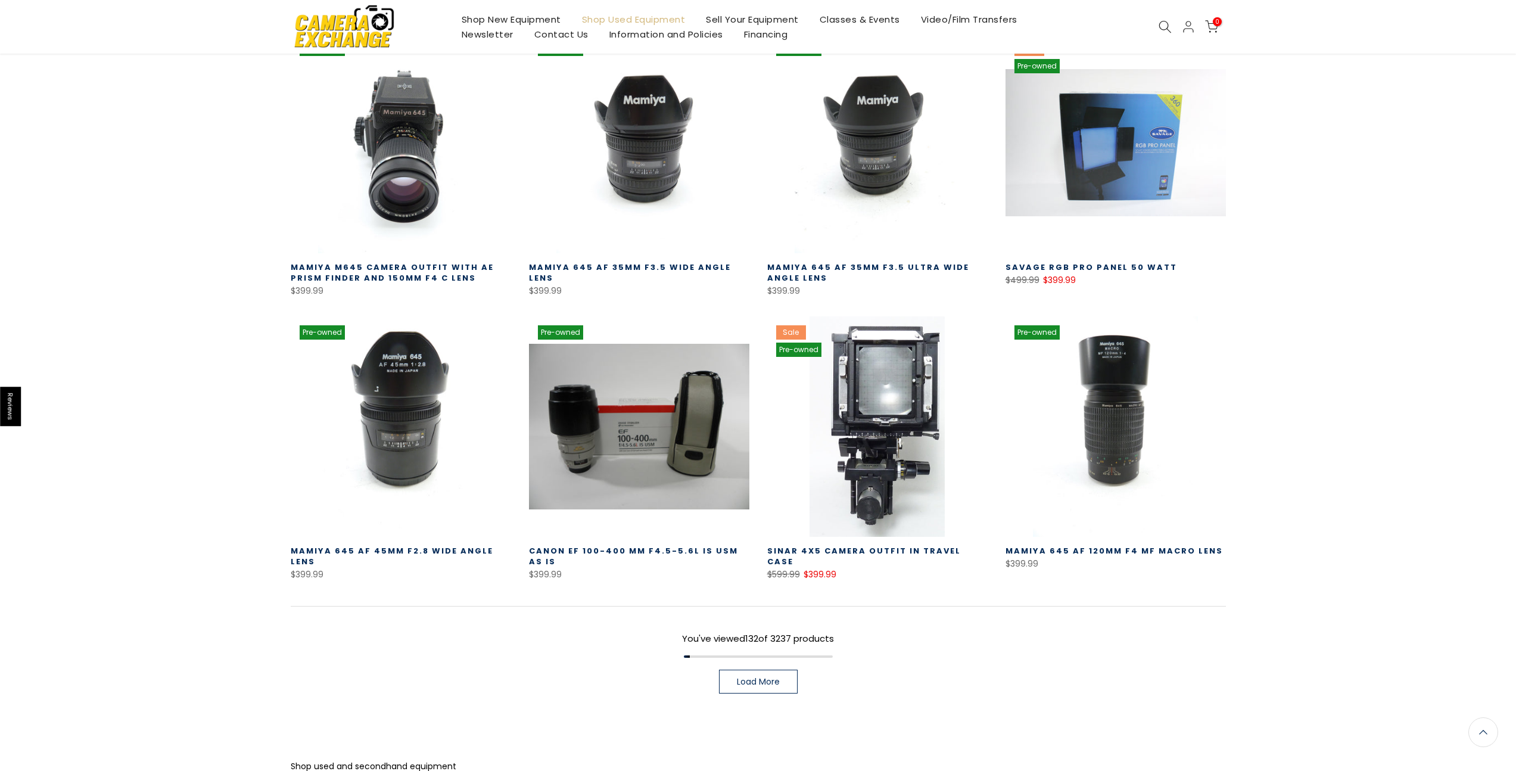
click at [750, 677] on span "Load More" at bounding box center [758, 681] width 43 height 8
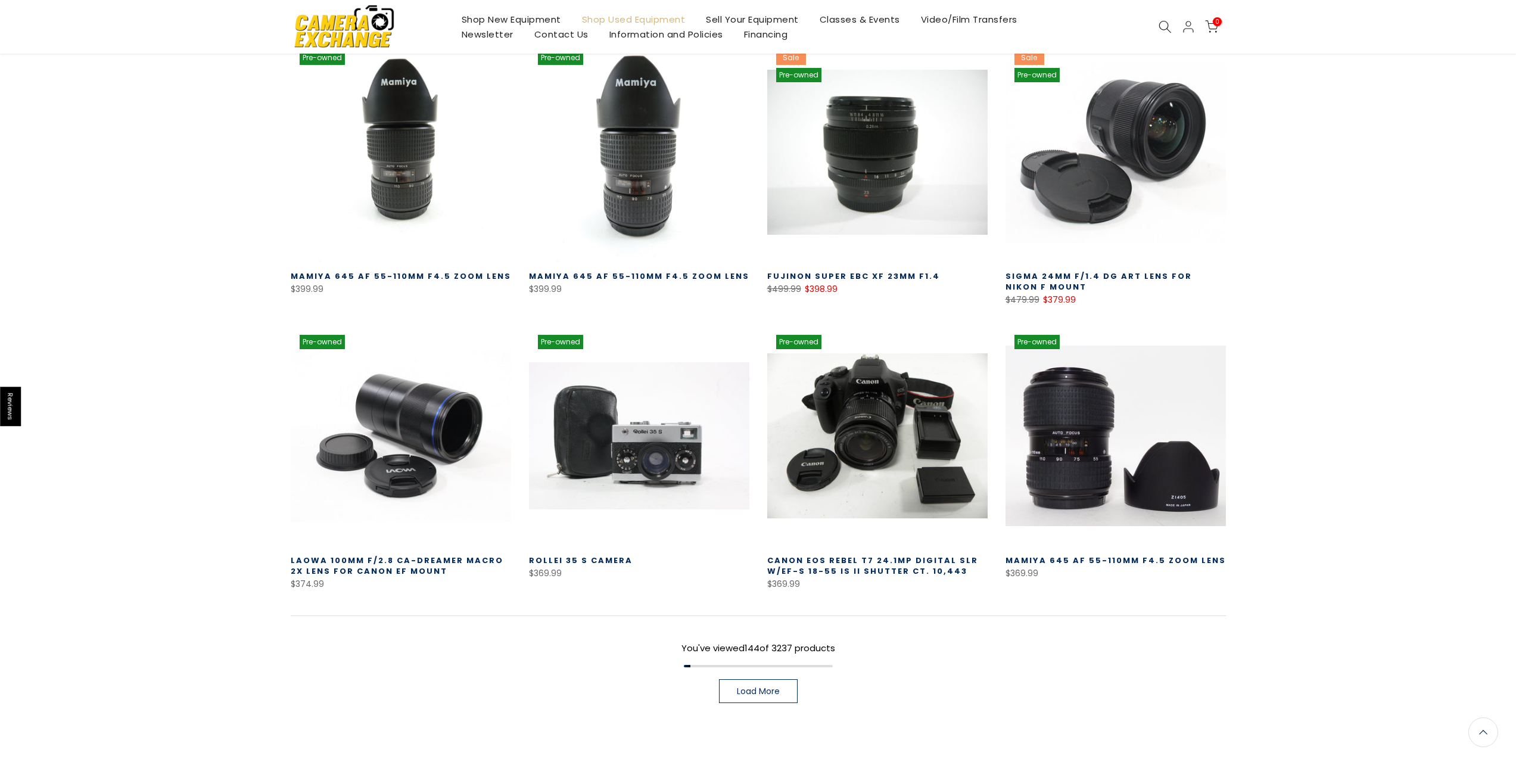
scroll to position [10081, 0]
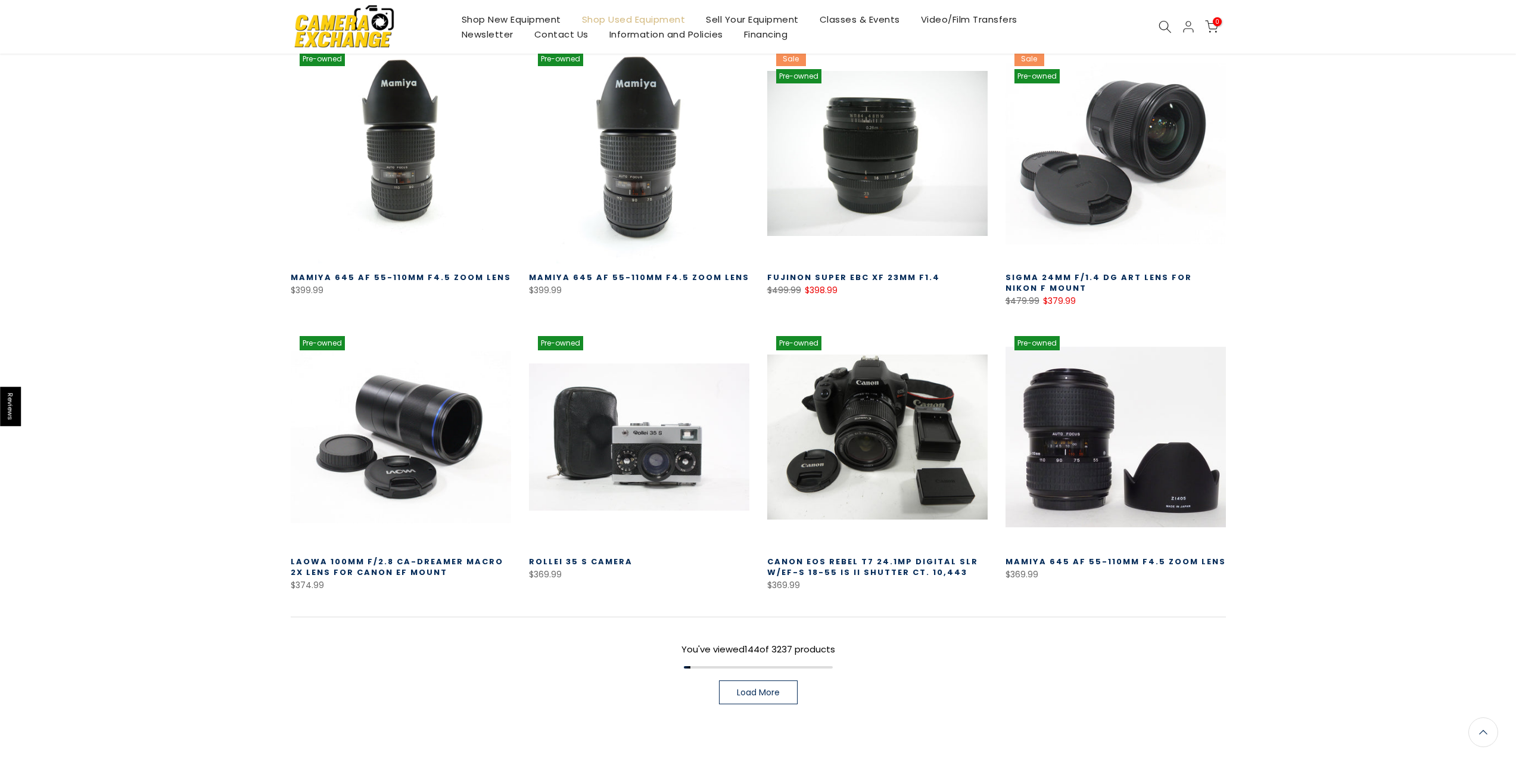
click at [742, 680] on link "Load More" at bounding box center [758, 692] width 79 height 24
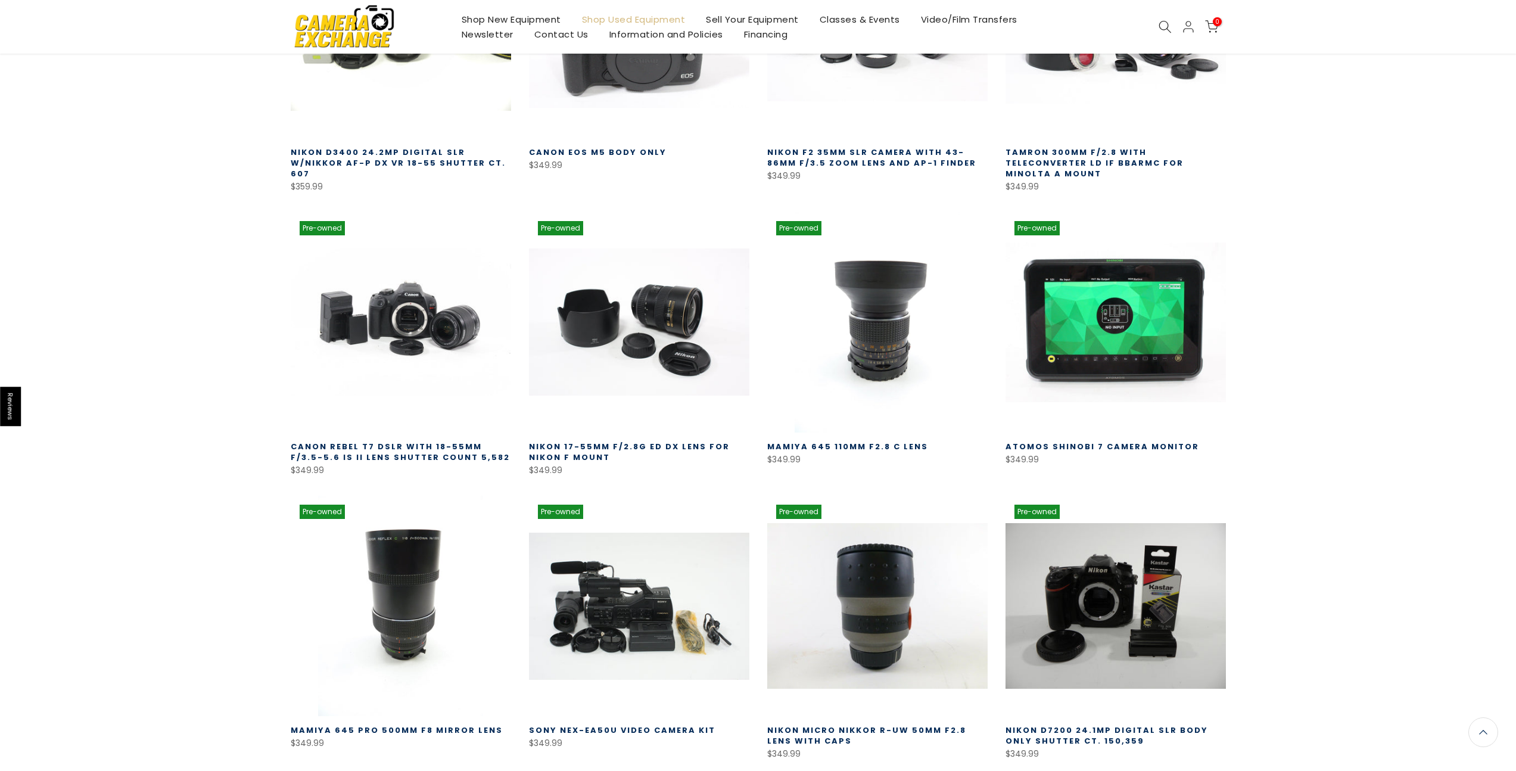
scroll to position [10836, 0]
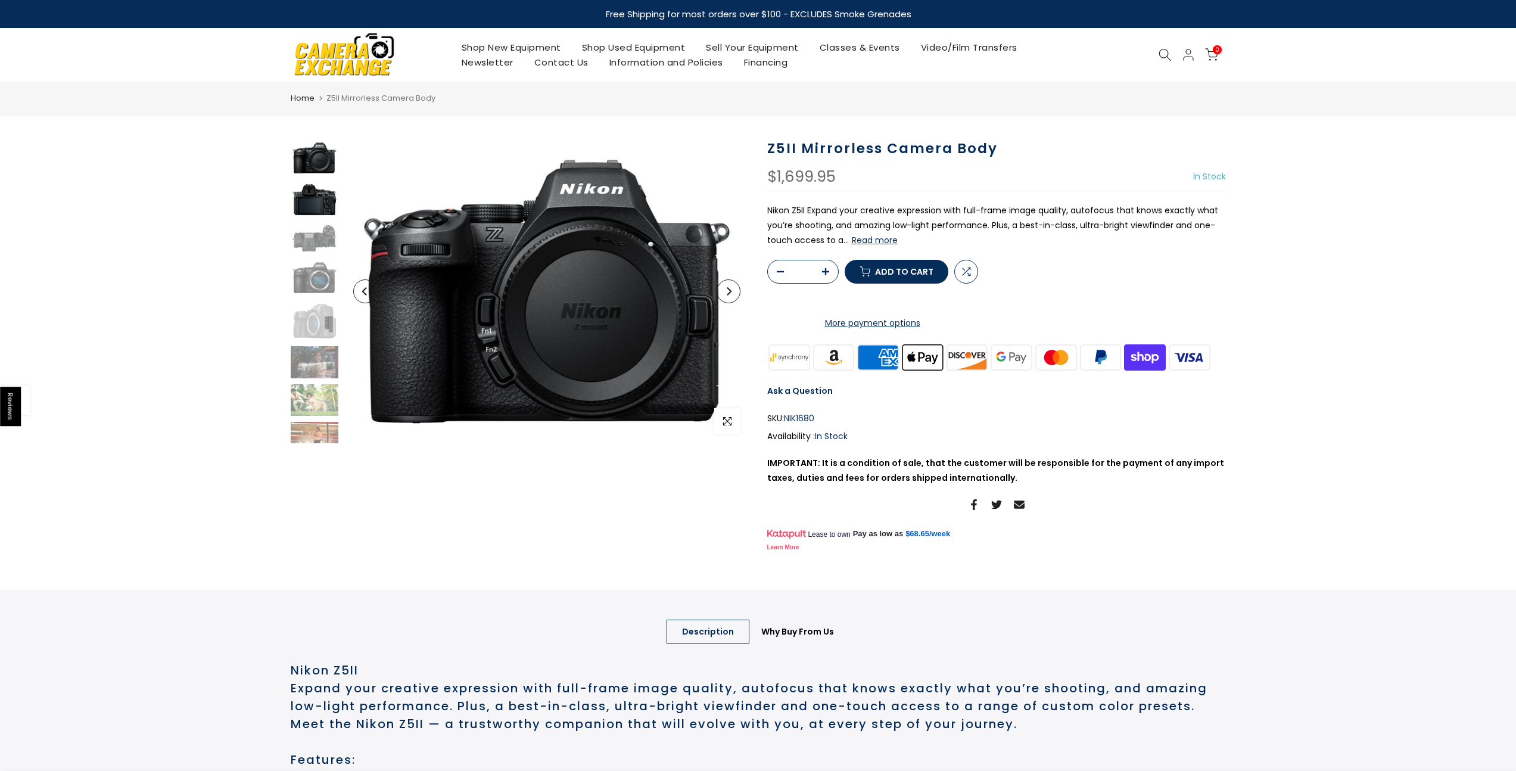
click at [320, 192] on img at bounding box center [315, 200] width 48 height 36
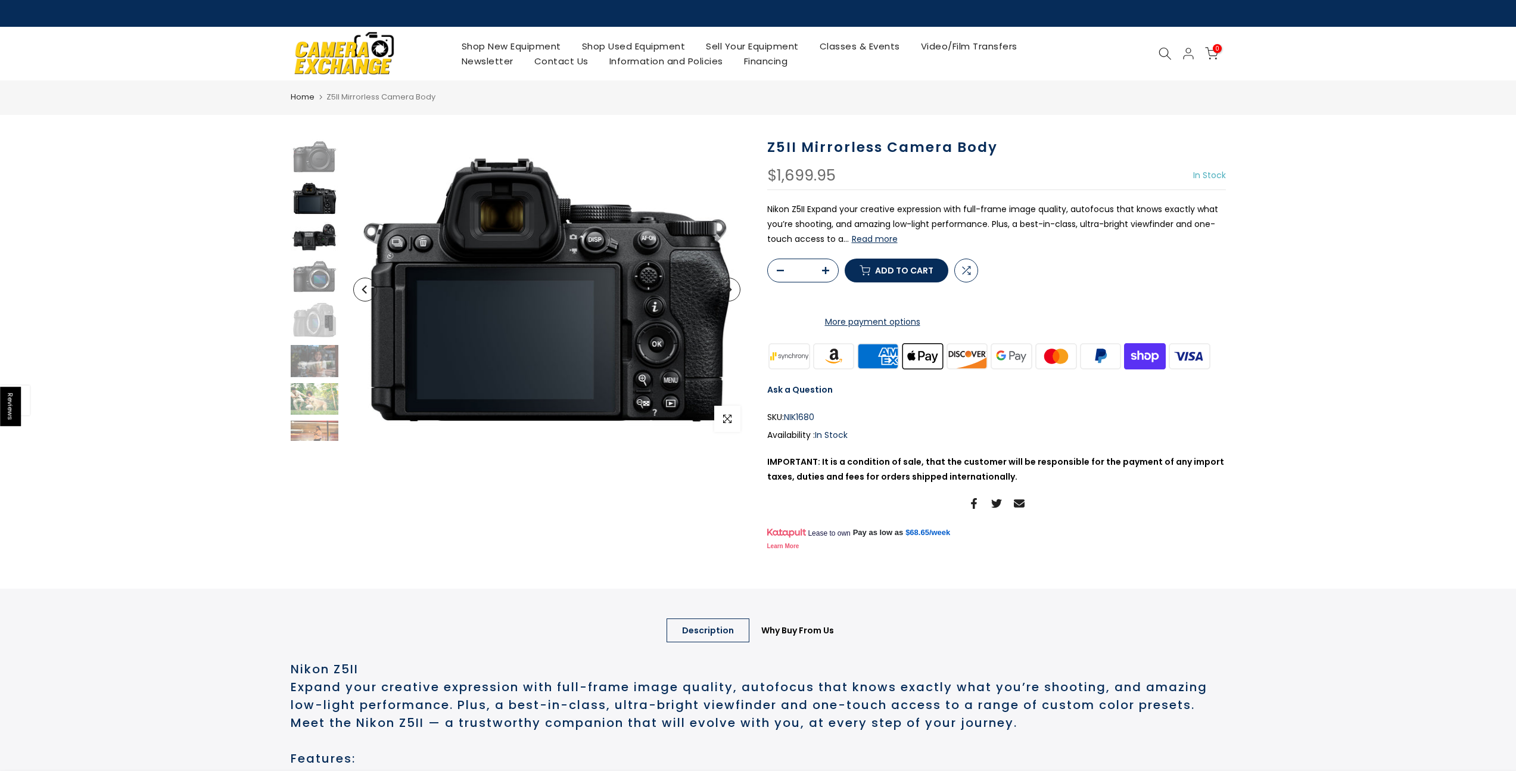
click at [309, 247] on img at bounding box center [315, 237] width 48 height 30
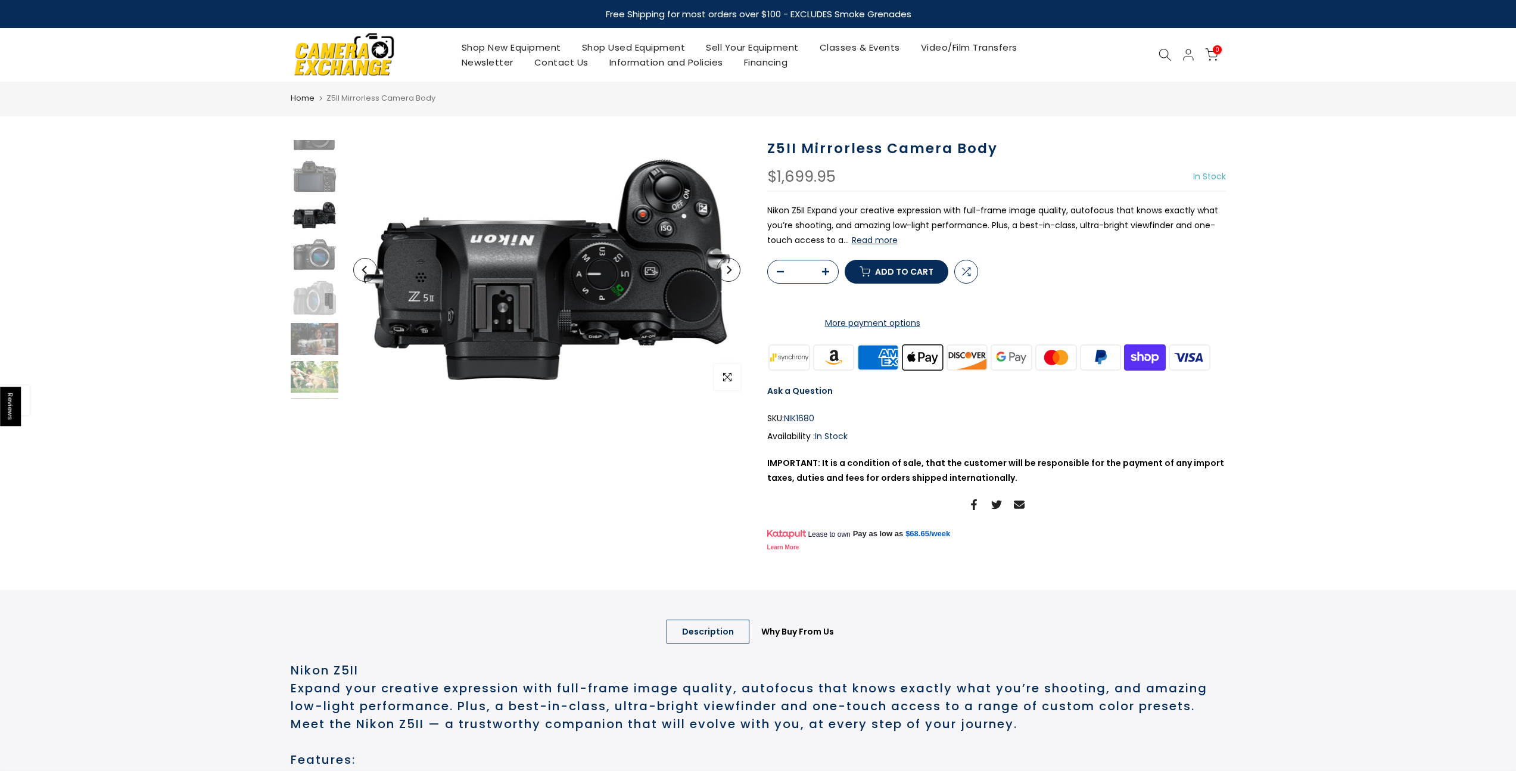
click at [302, 219] on img at bounding box center [315, 214] width 48 height 30
click at [306, 254] on img at bounding box center [315, 254] width 48 height 36
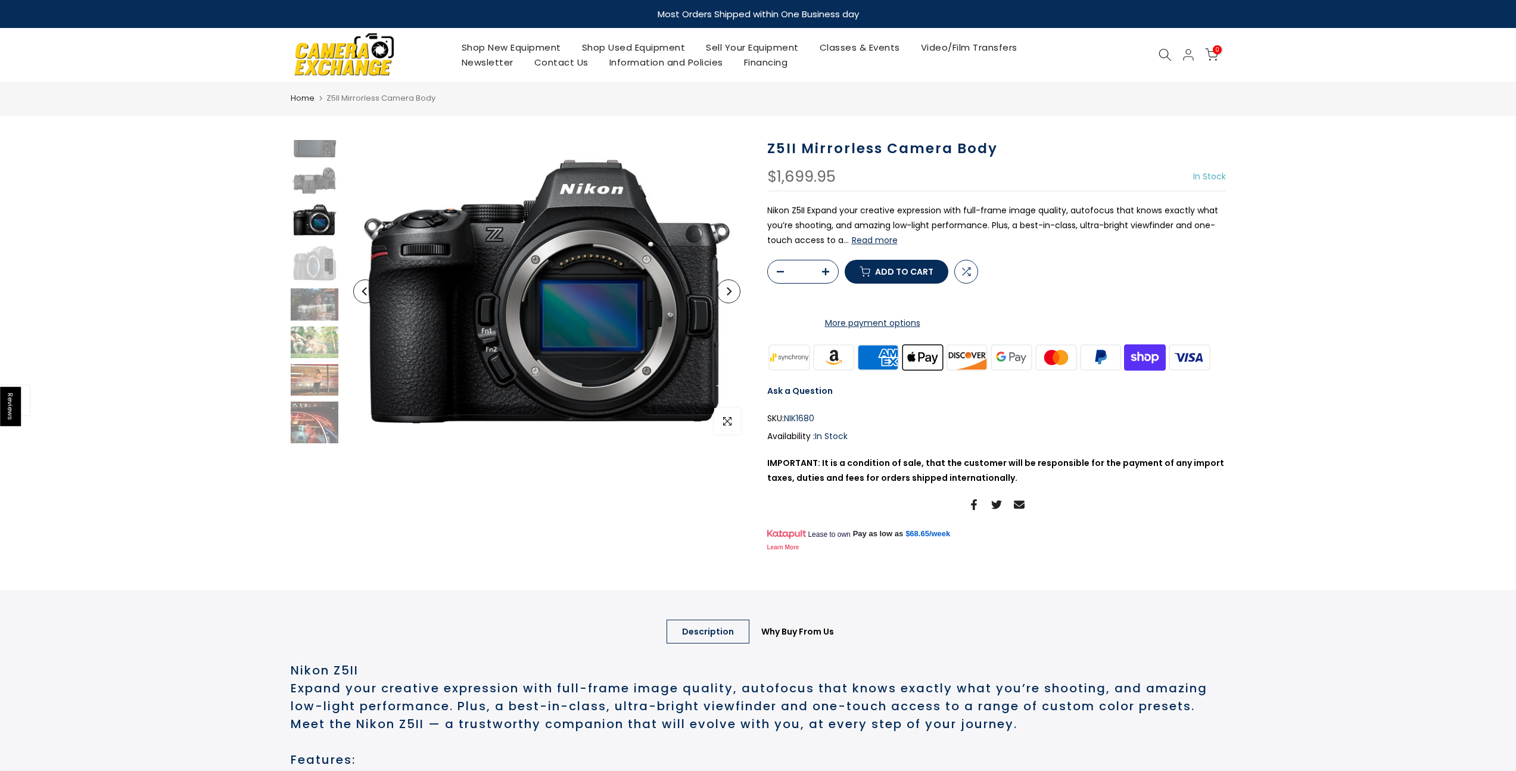
scroll to position [60, 0]
click at [310, 260] on img at bounding box center [315, 260] width 48 height 39
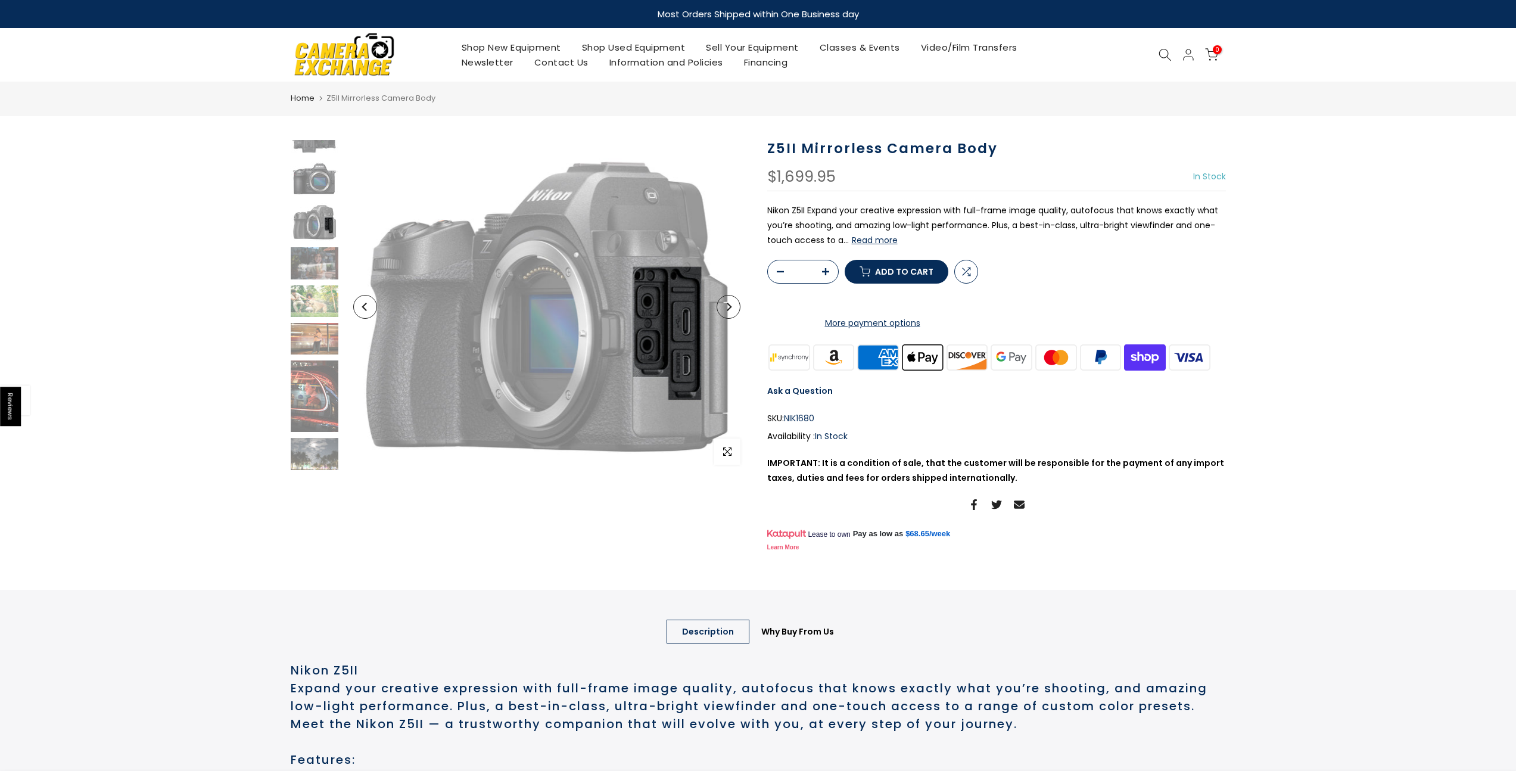
scroll to position [102, 0]
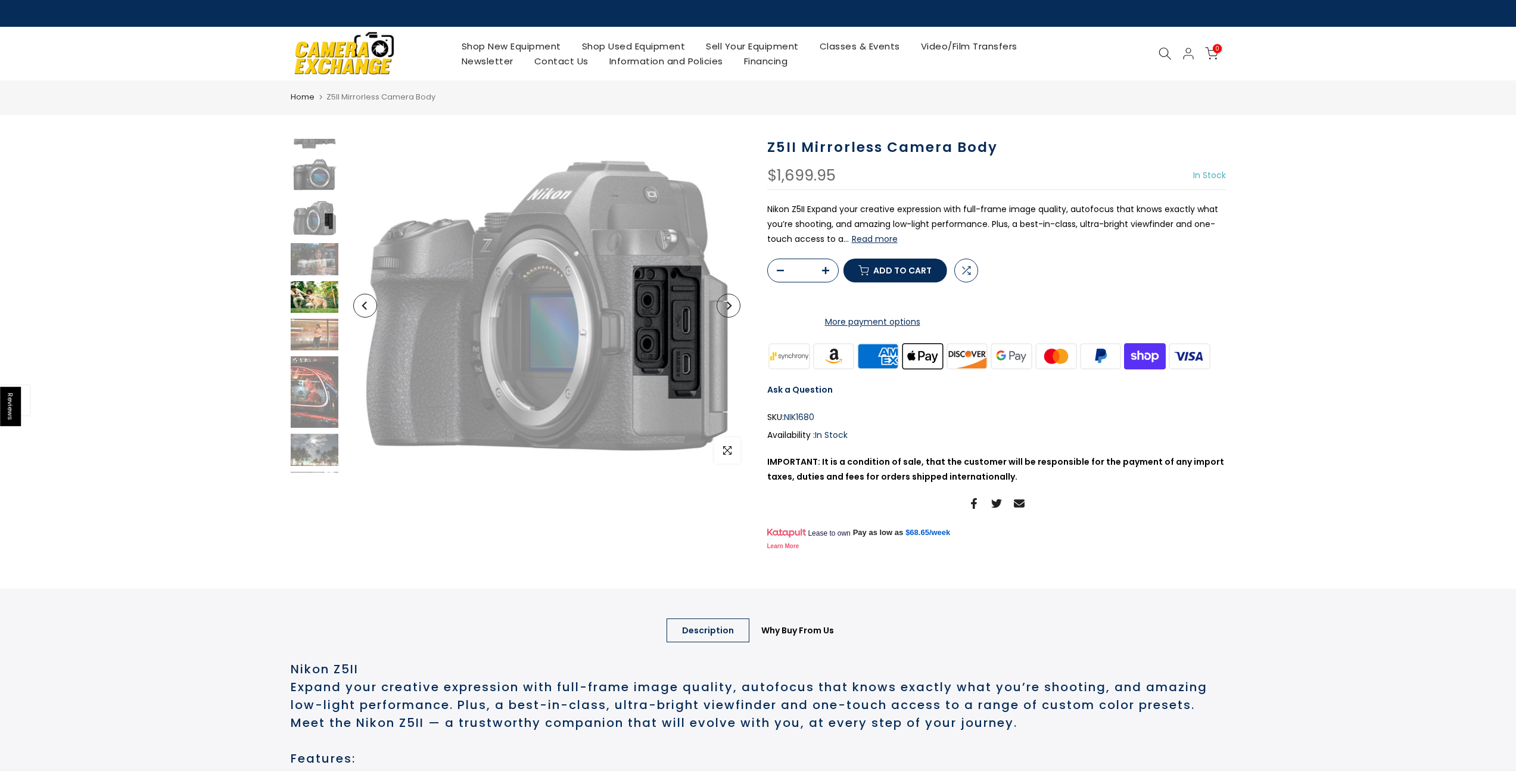
click at [313, 304] on img at bounding box center [315, 297] width 48 height 32
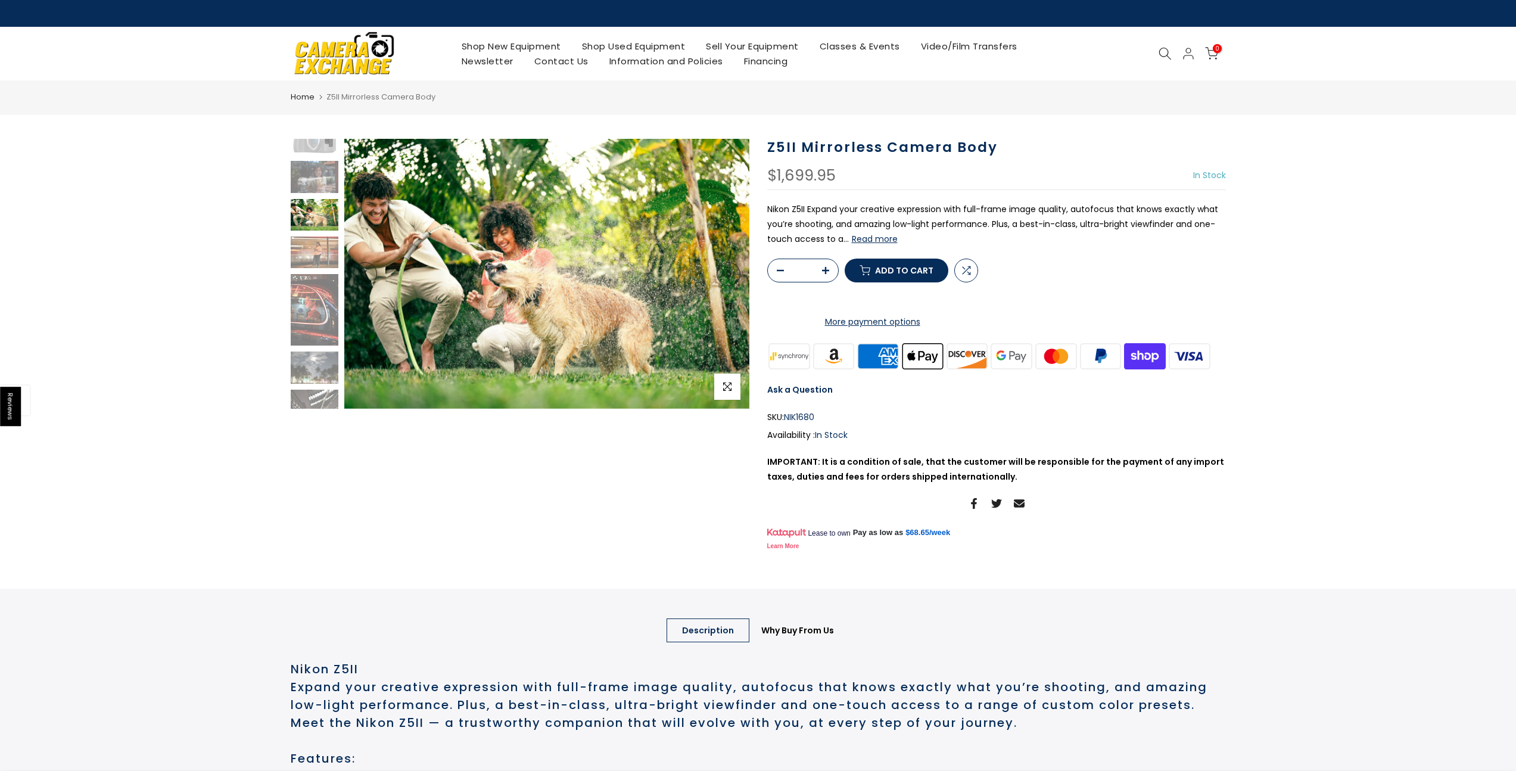
scroll to position [185, 0]
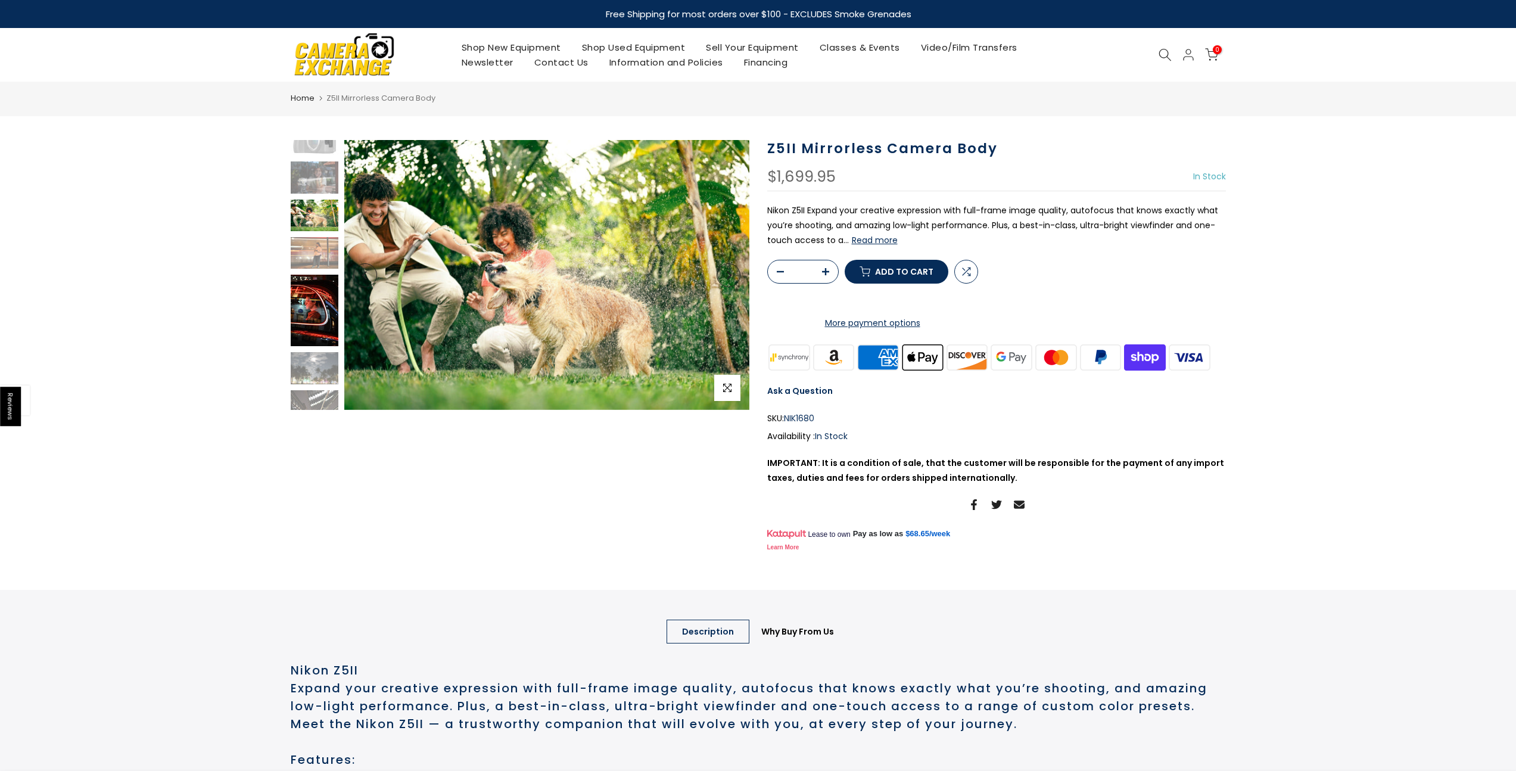
click at [310, 306] on img at bounding box center [315, 310] width 48 height 71
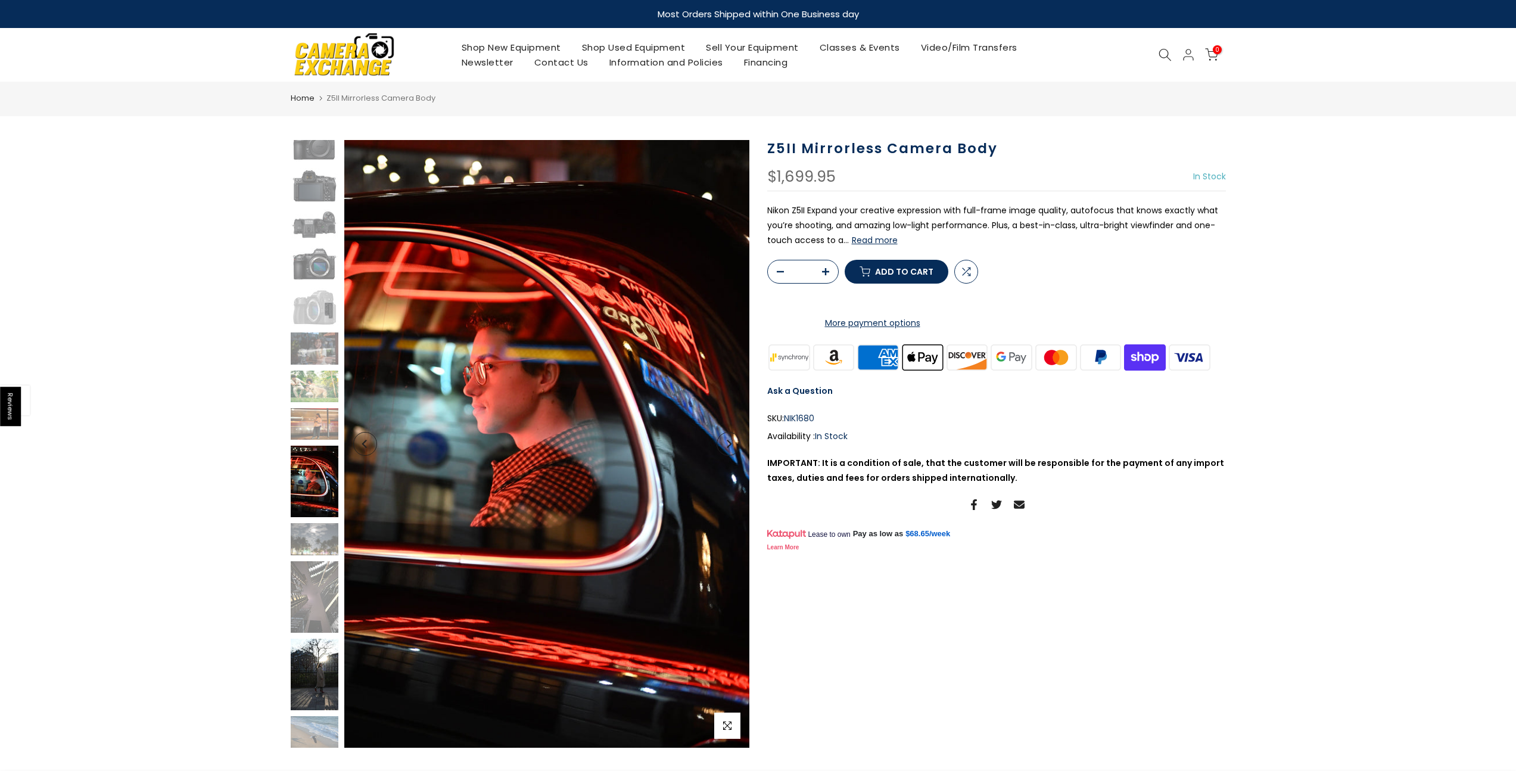
scroll to position [143, 0]
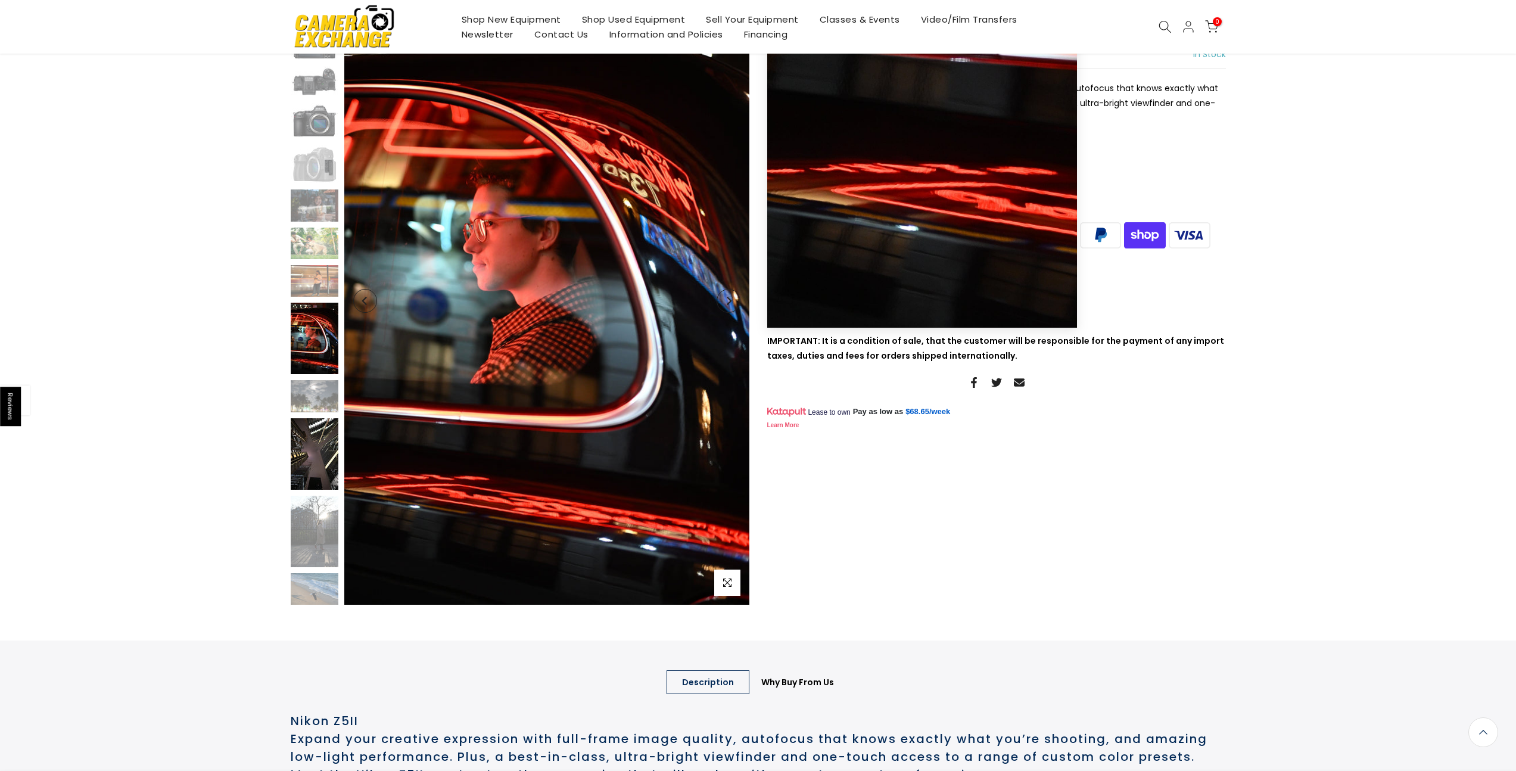
click at [323, 452] on img at bounding box center [315, 453] width 48 height 71
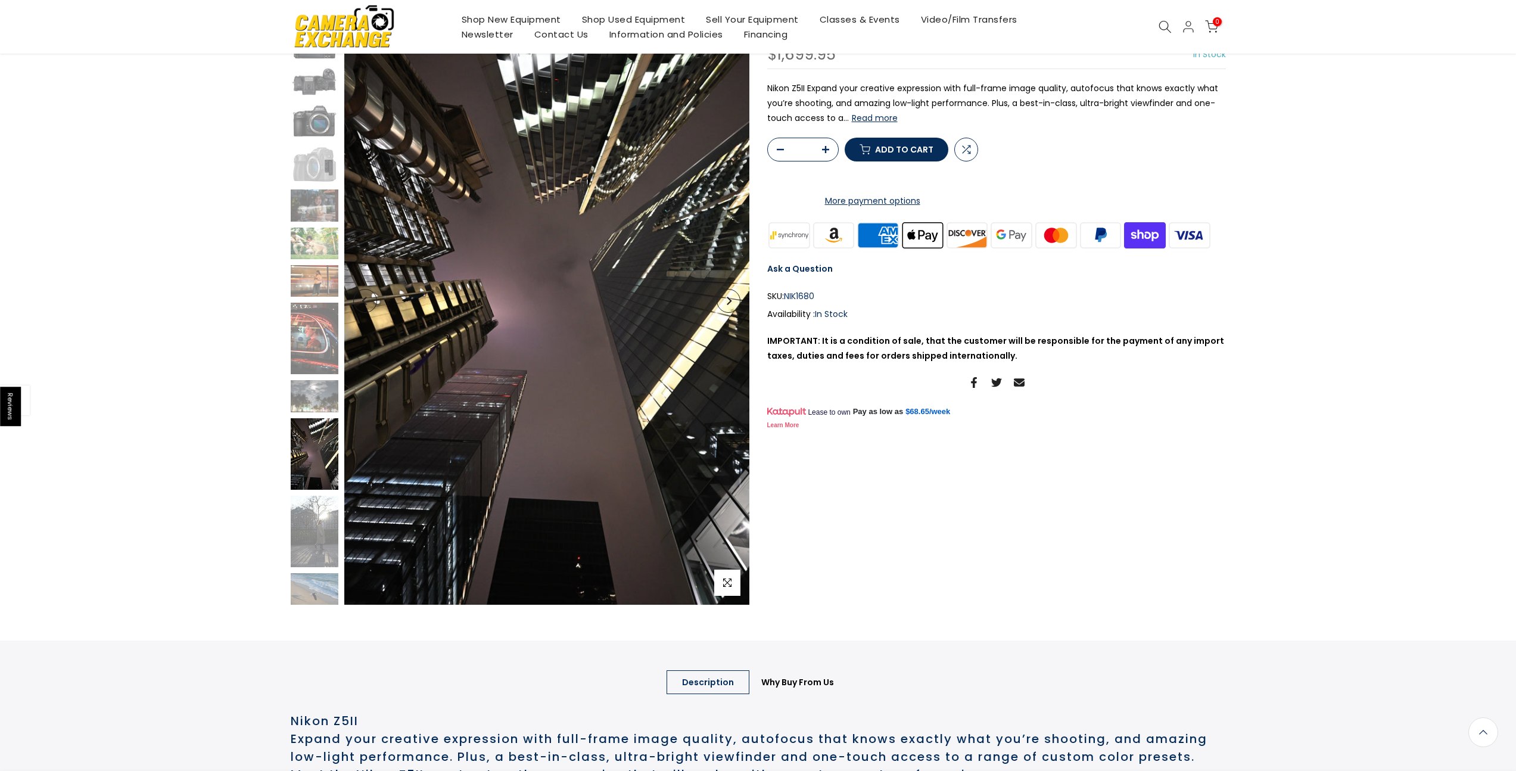
scroll to position [142, 0]
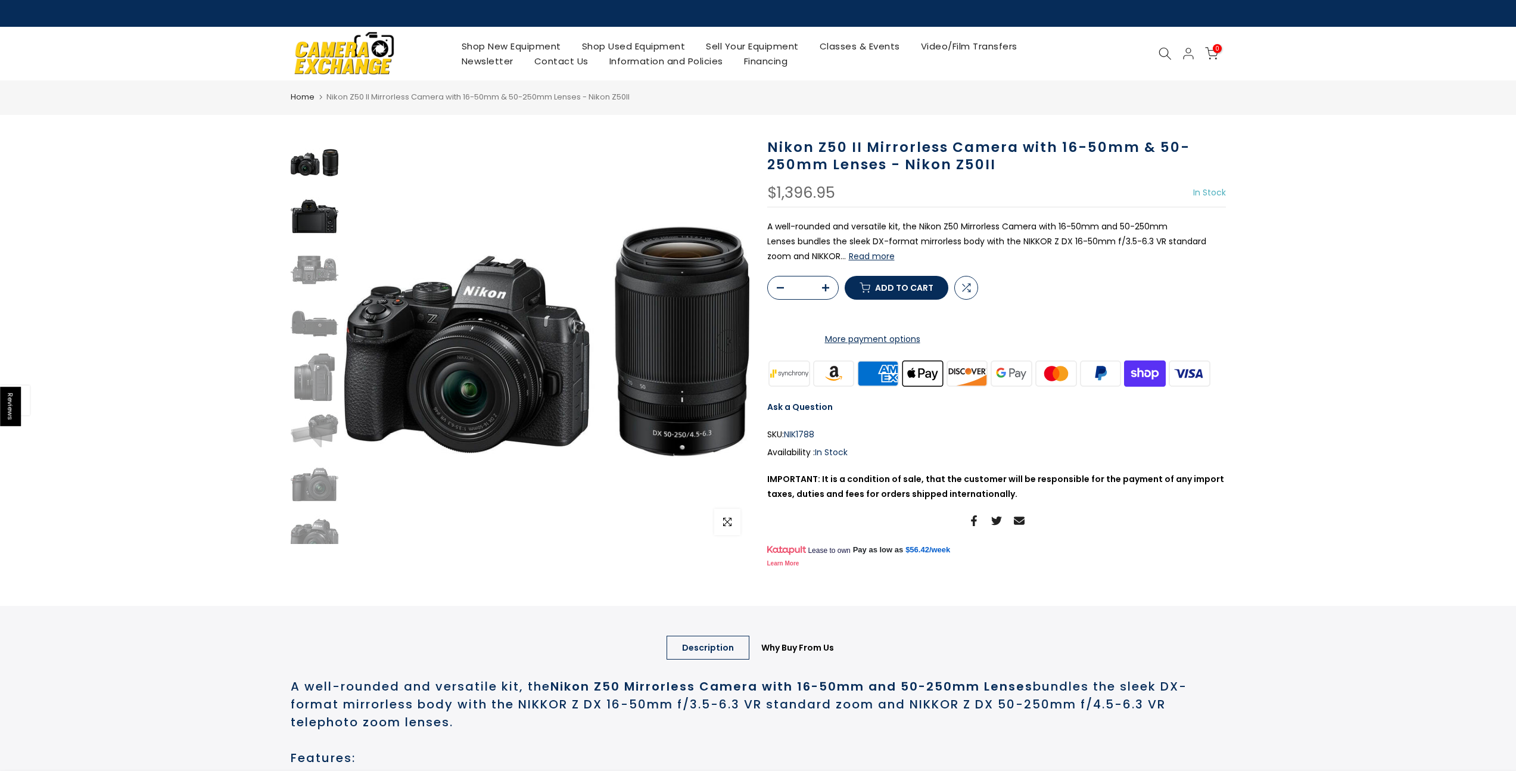
click at [316, 227] on img at bounding box center [315, 216] width 48 height 48
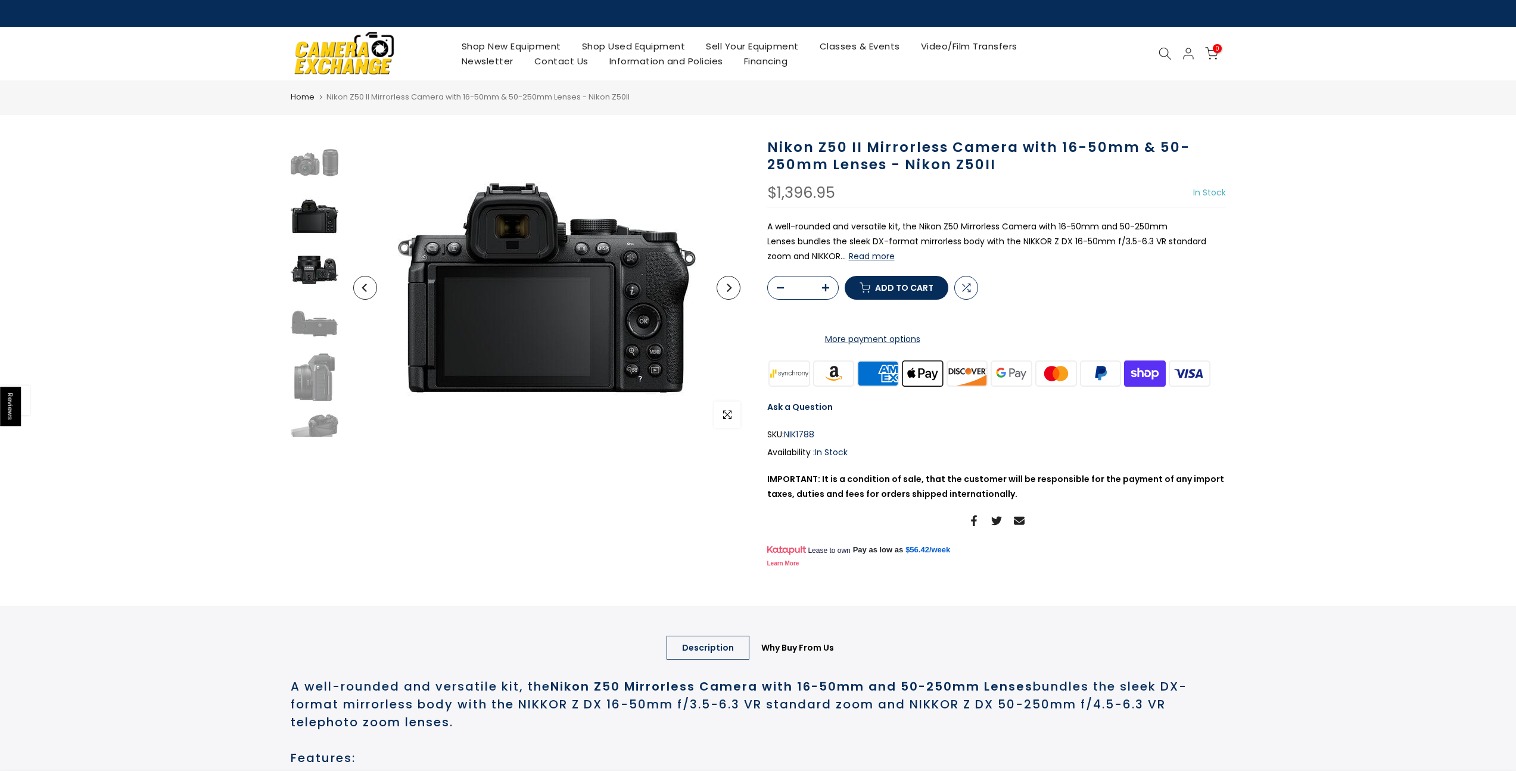
click at [316, 247] on img at bounding box center [315, 270] width 48 height 48
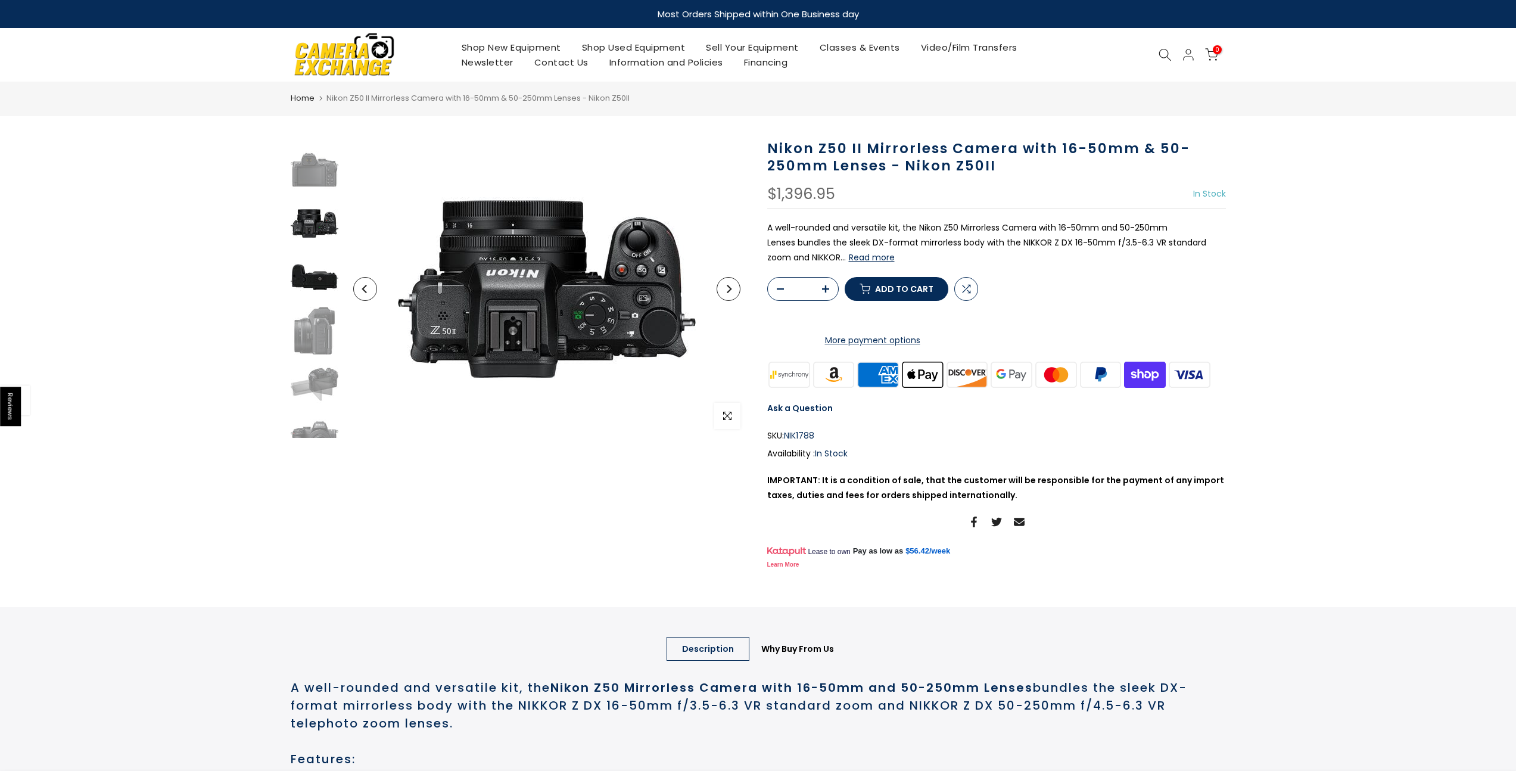
click at [311, 272] on img at bounding box center [315, 277] width 48 height 48
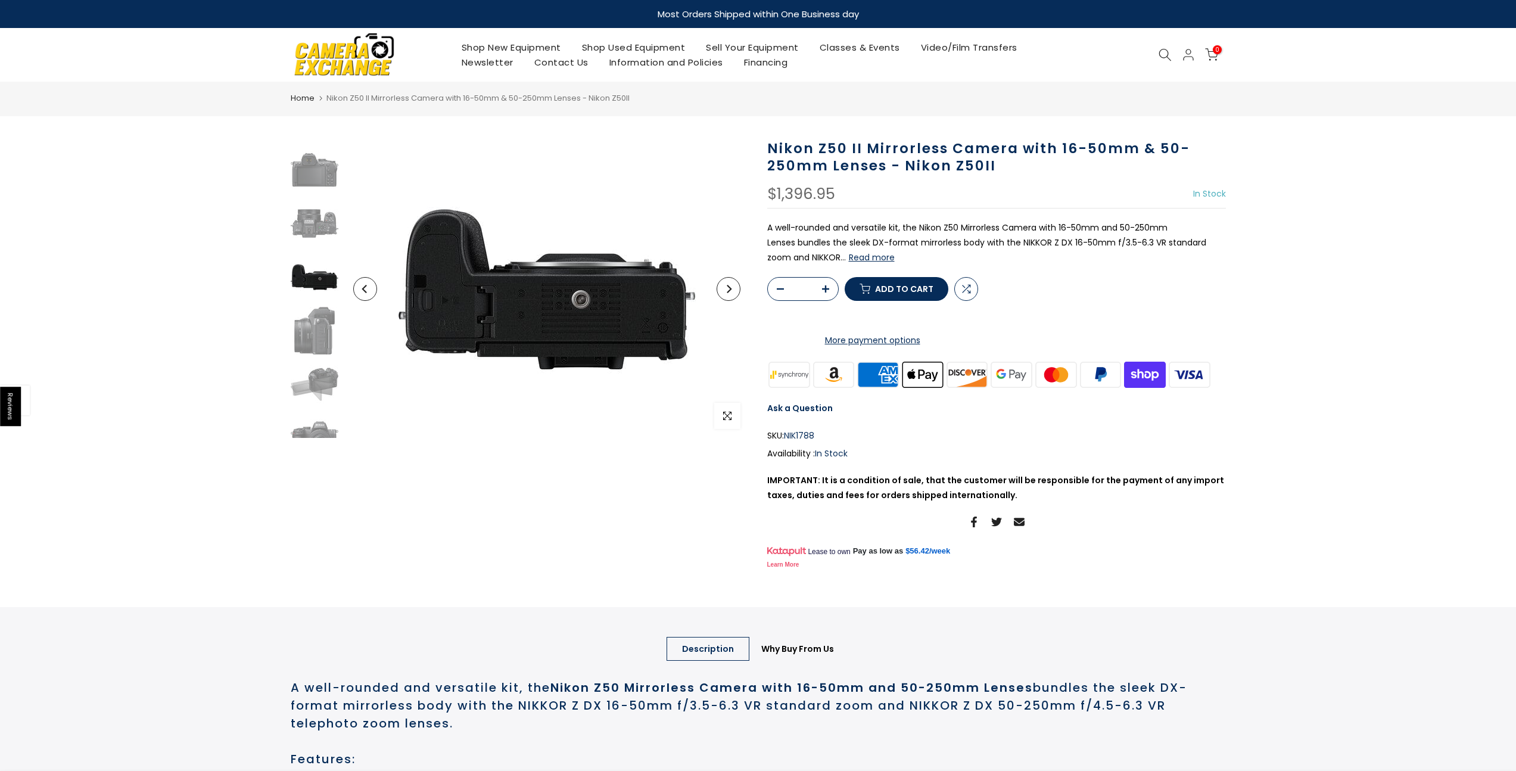
scroll to position [101, 0]
click at [311, 304] on div at bounding box center [314, 465] width 51 height 852
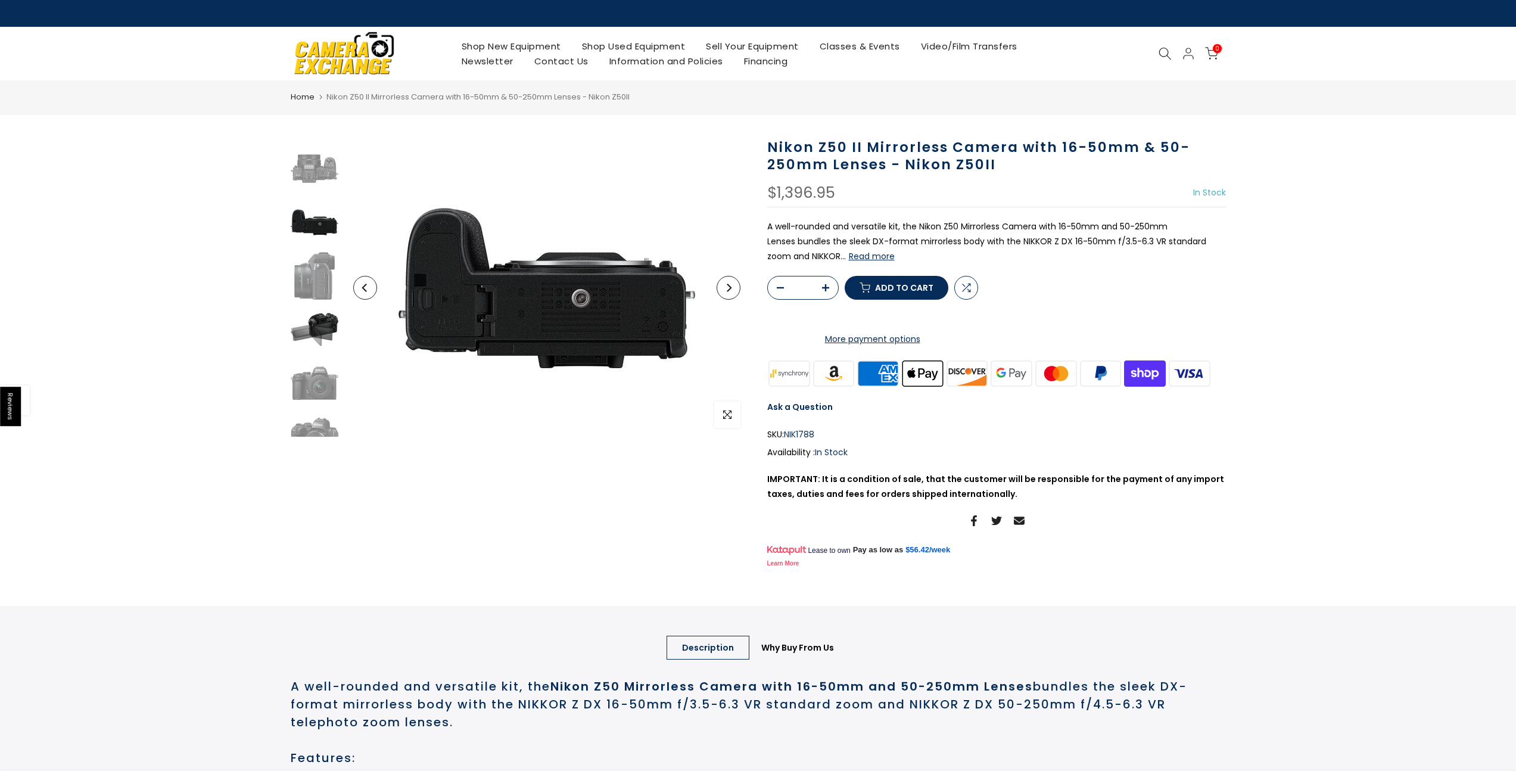
click at [311, 328] on img at bounding box center [315, 330] width 48 height 48
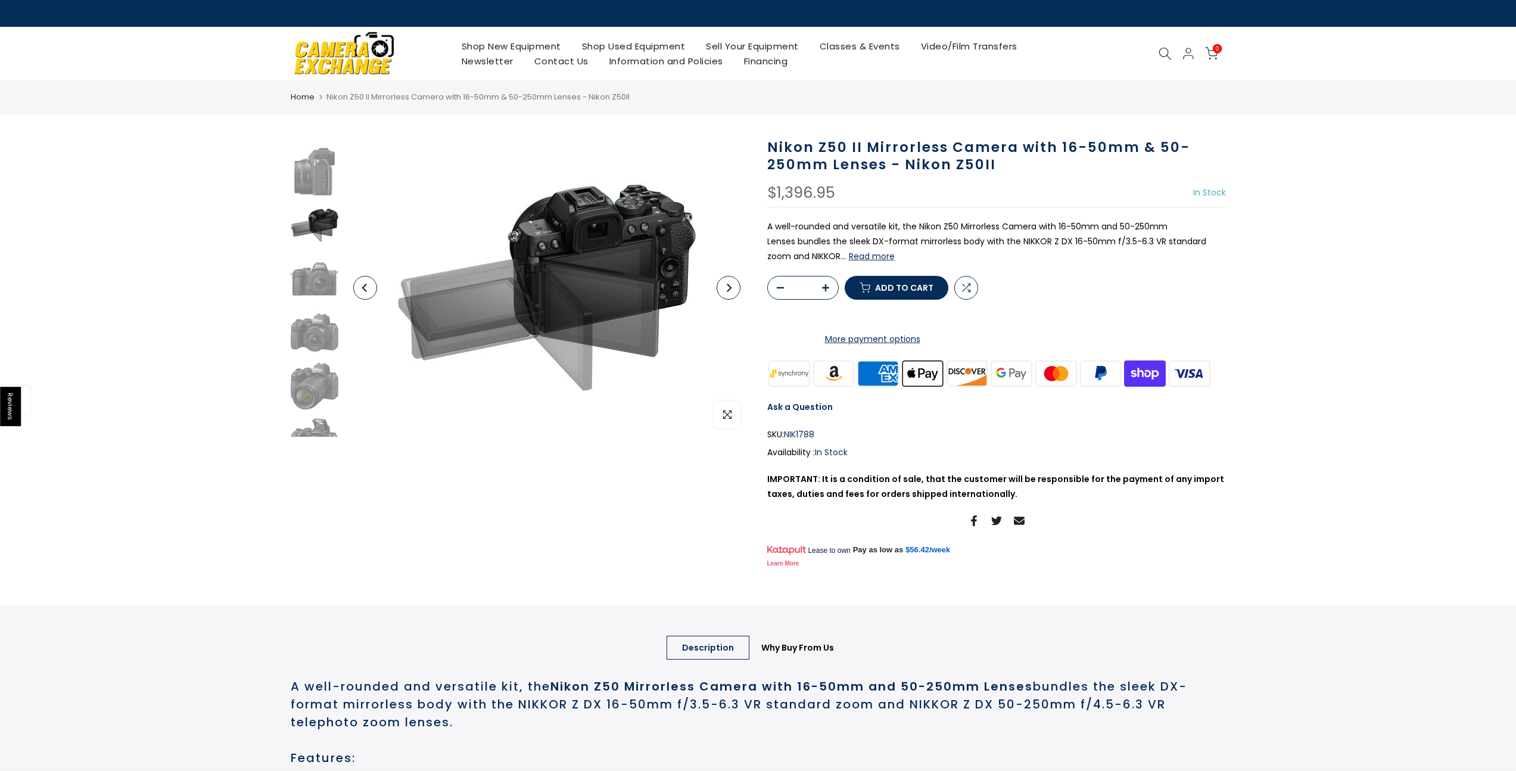
scroll to position [208, 0]
click at [313, 358] on div at bounding box center [314, 356] width 51 height 852
click at [314, 379] on img at bounding box center [315, 383] width 48 height 48
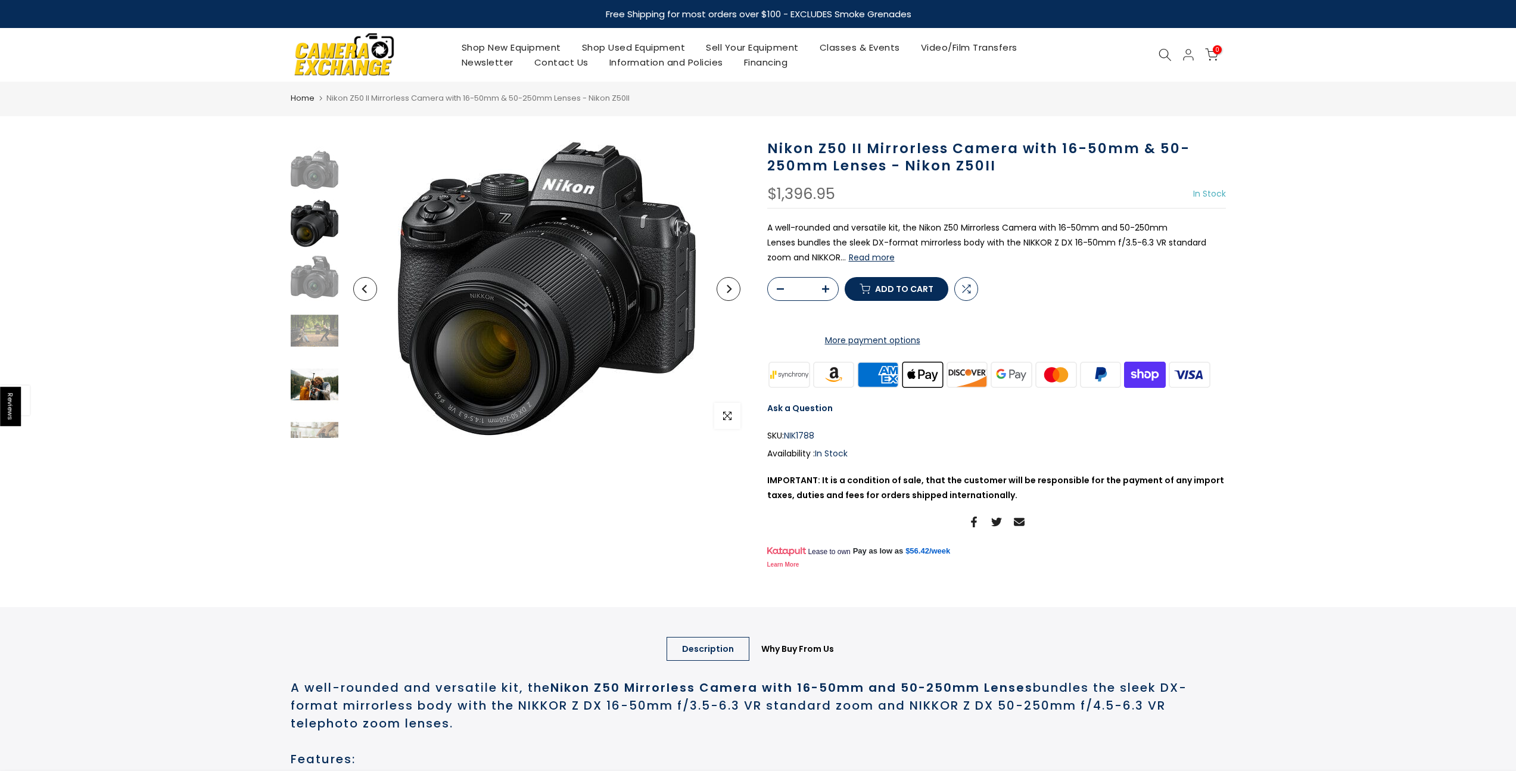
click at [313, 391] on img at bounding box center [315, 384] width 48 height 48
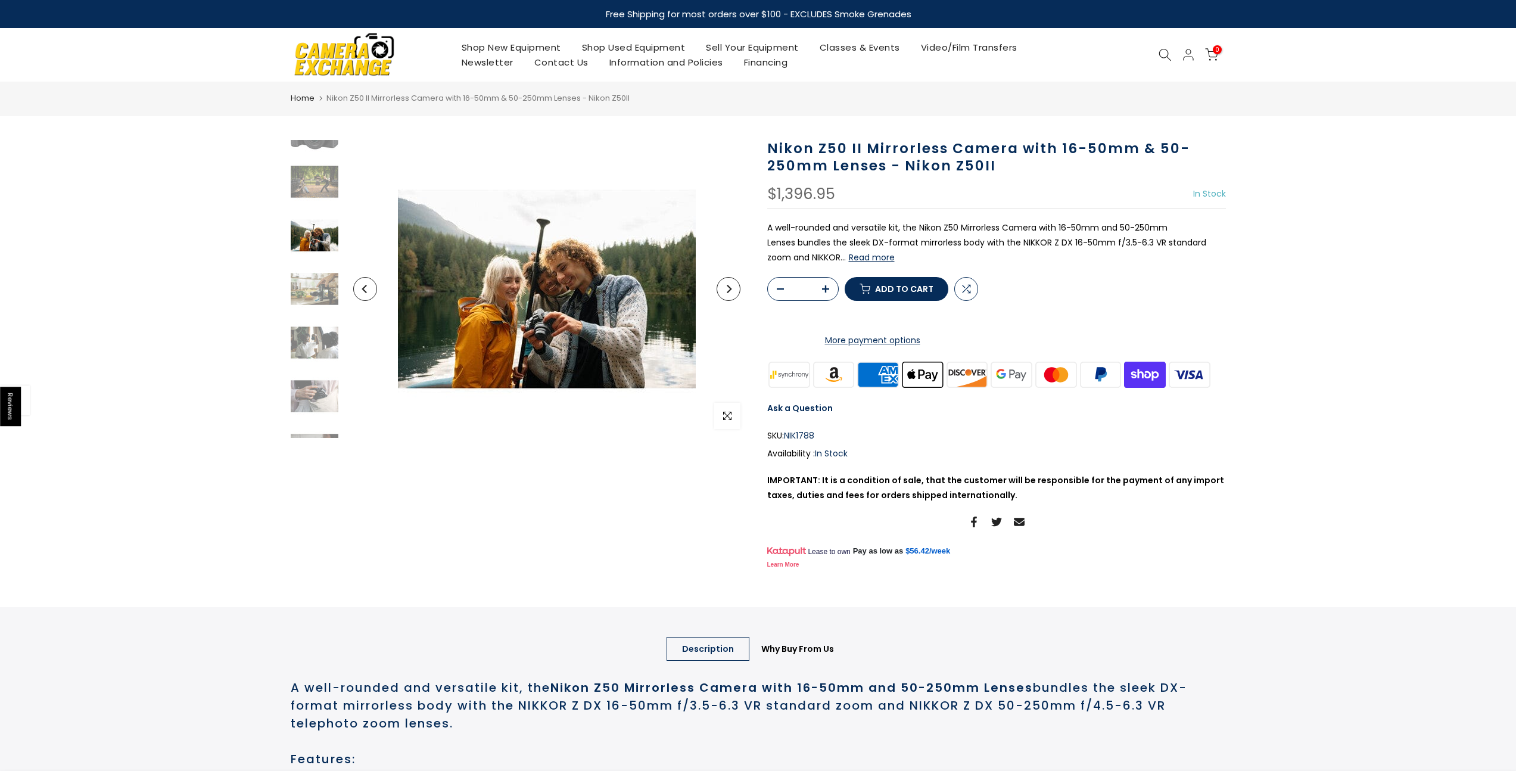
scroll to position [530, 0]
